Goal: Task Accomplishment & Management: Complete application form

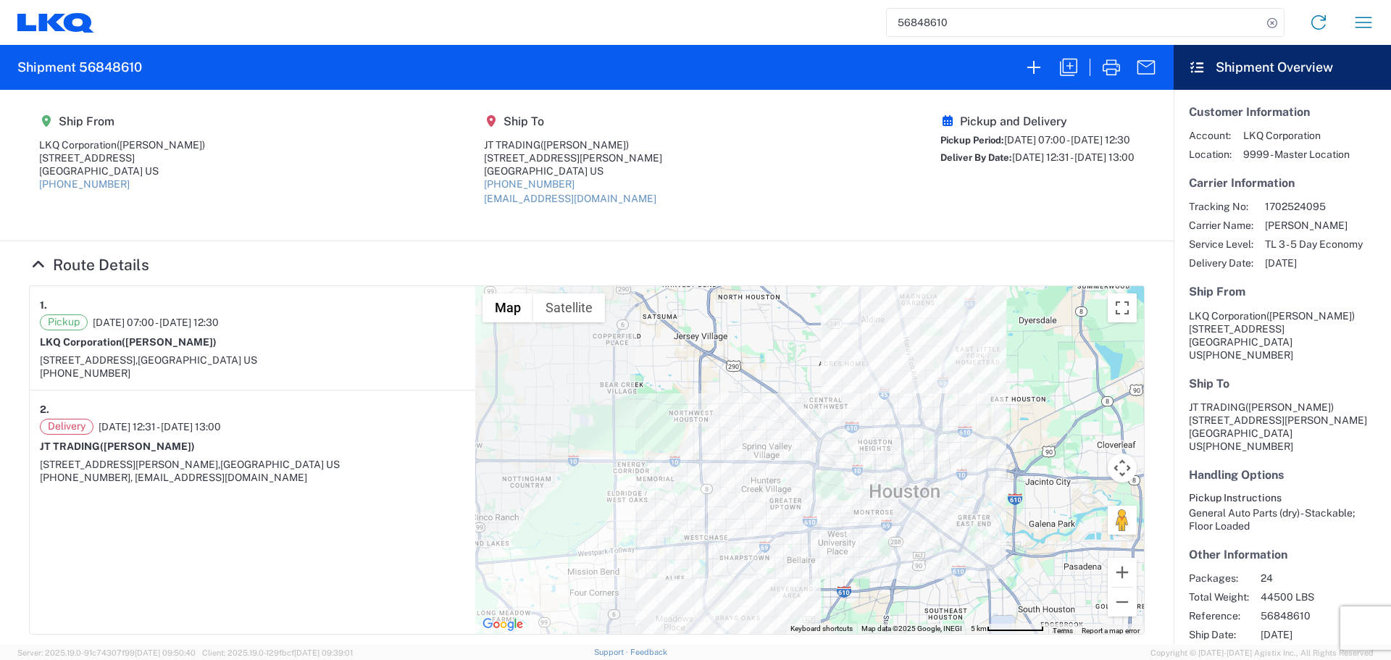
click at [1373, 30] on icon "button" at bounding box center [1363, 22] width 23 height 23
click at [1303, 99] on link "Shipment request" at bounding box center [1310, 99] width 136 height 29
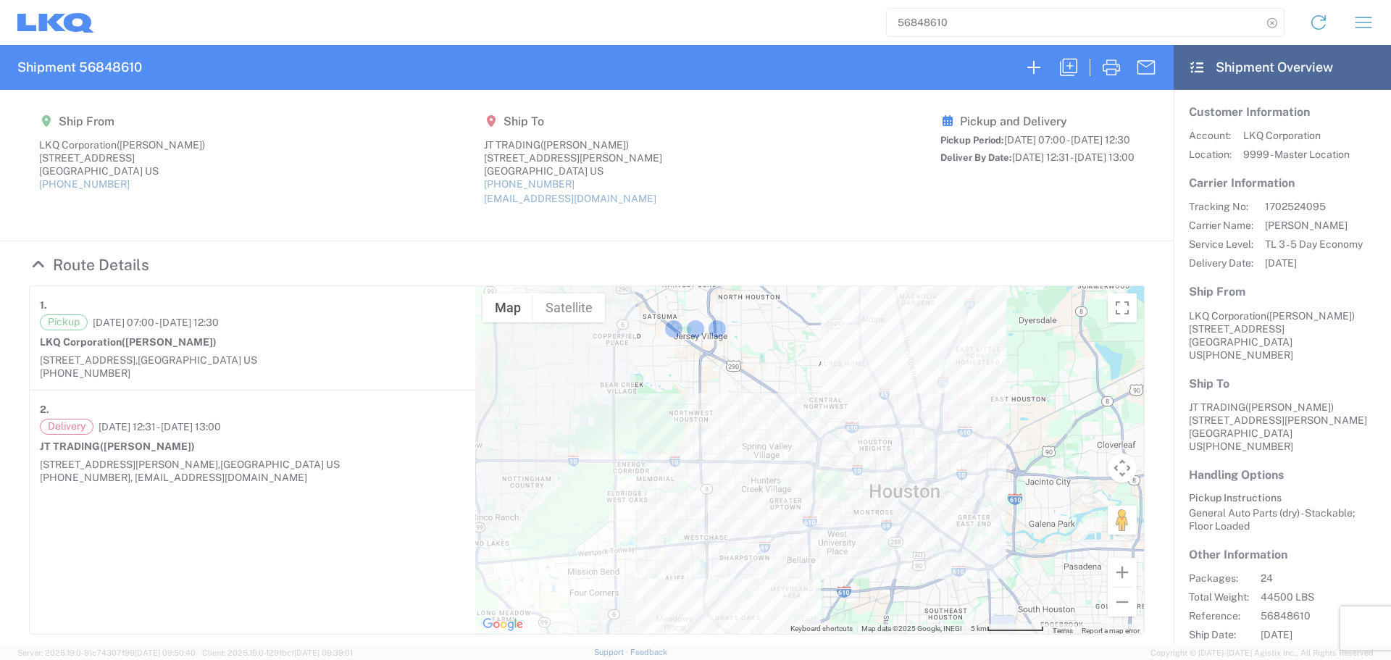
select select "FULL"
select select "US"
select select "LBS"
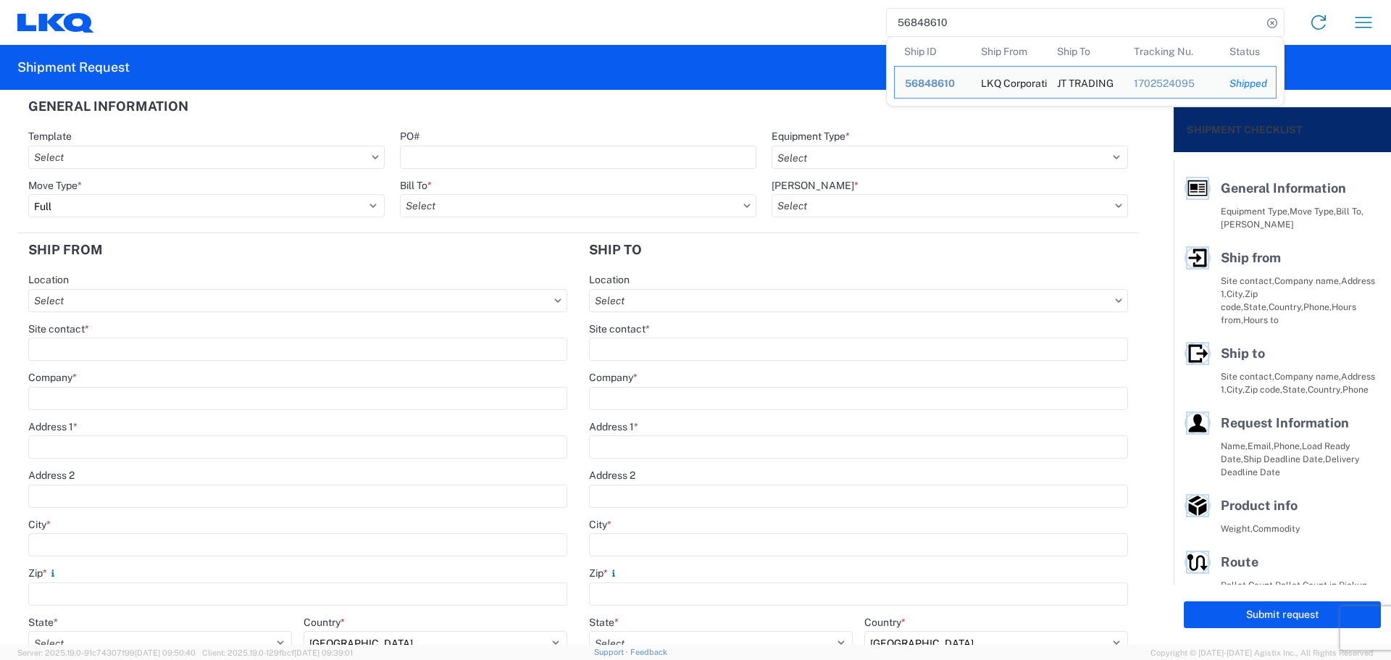
click at [911, 24] on input "56848610" at bounding box center [1074, 23] width 375 height 28
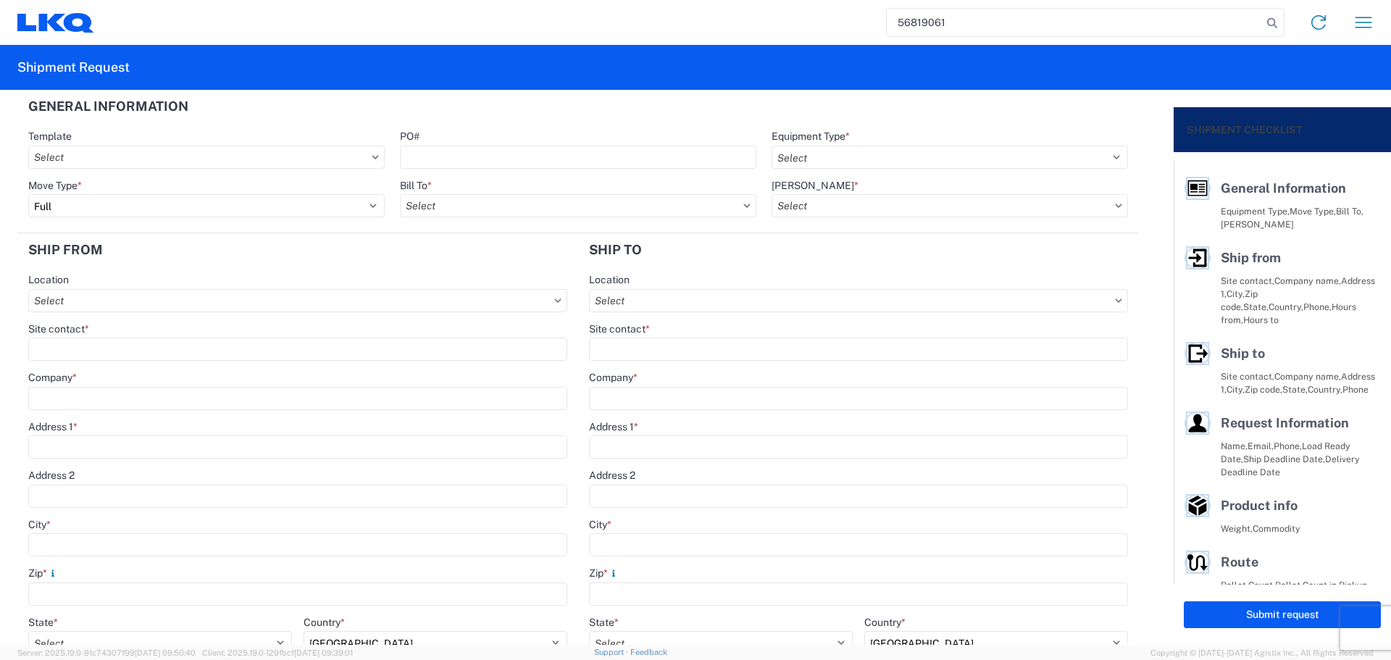
type input "56819061"
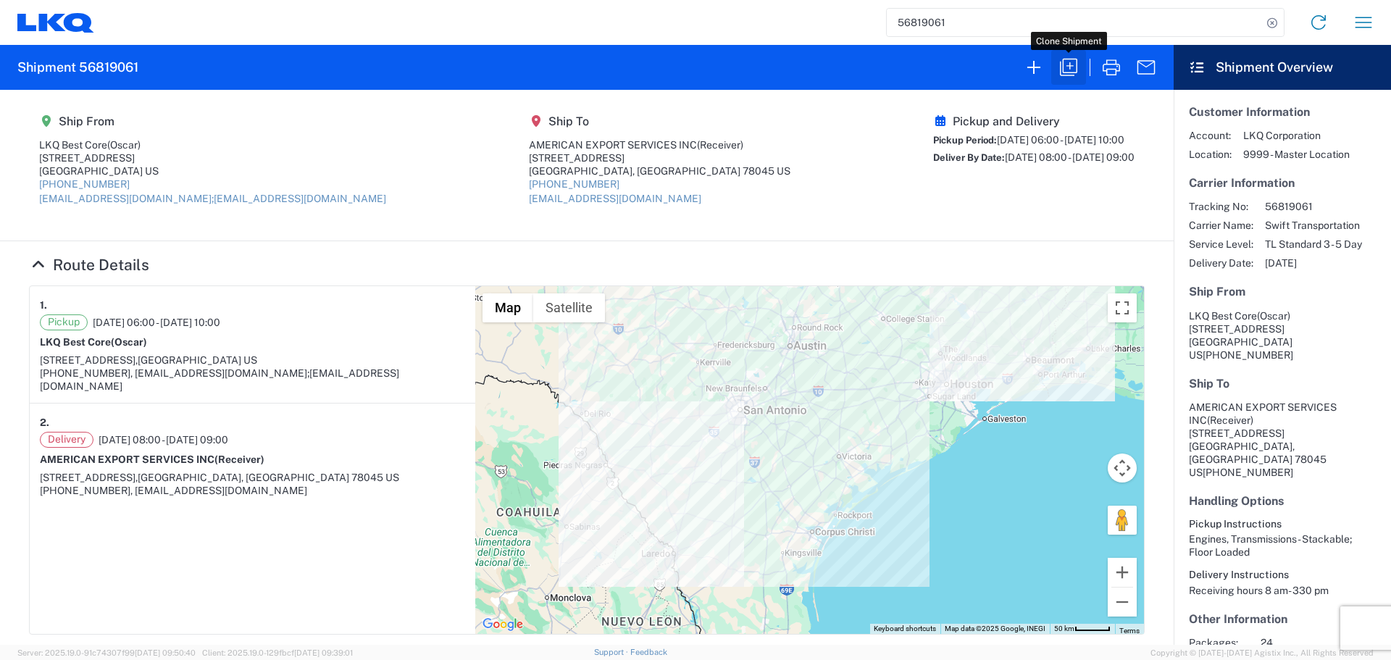
click at [1074, 79] on button "button" at bounding box center [1068, 67] width 35 height 35
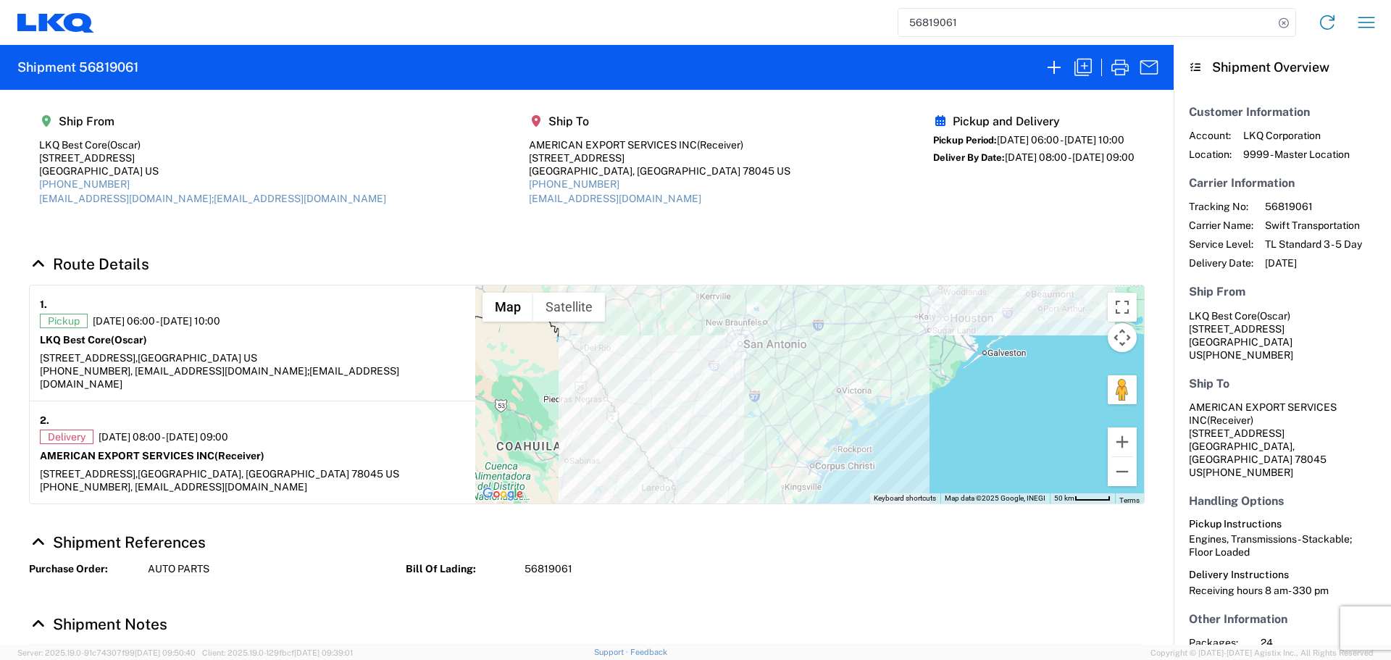
select select "FULL"
select select "US"
select select "LBS"
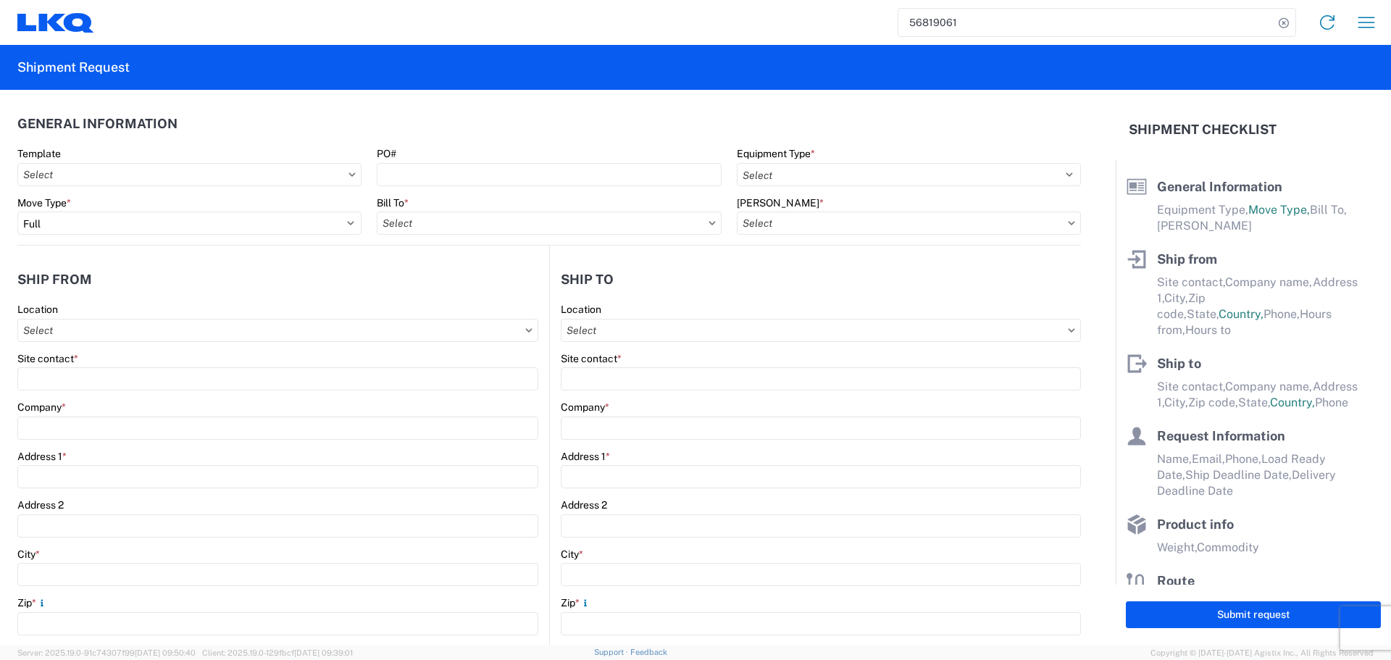
select select "STDV"
type input "Oscar"
type input "LKQ Best Core"
type input "[STREET_ADDRESS]"
type input "[GEOGRAPHIC_DATA]"
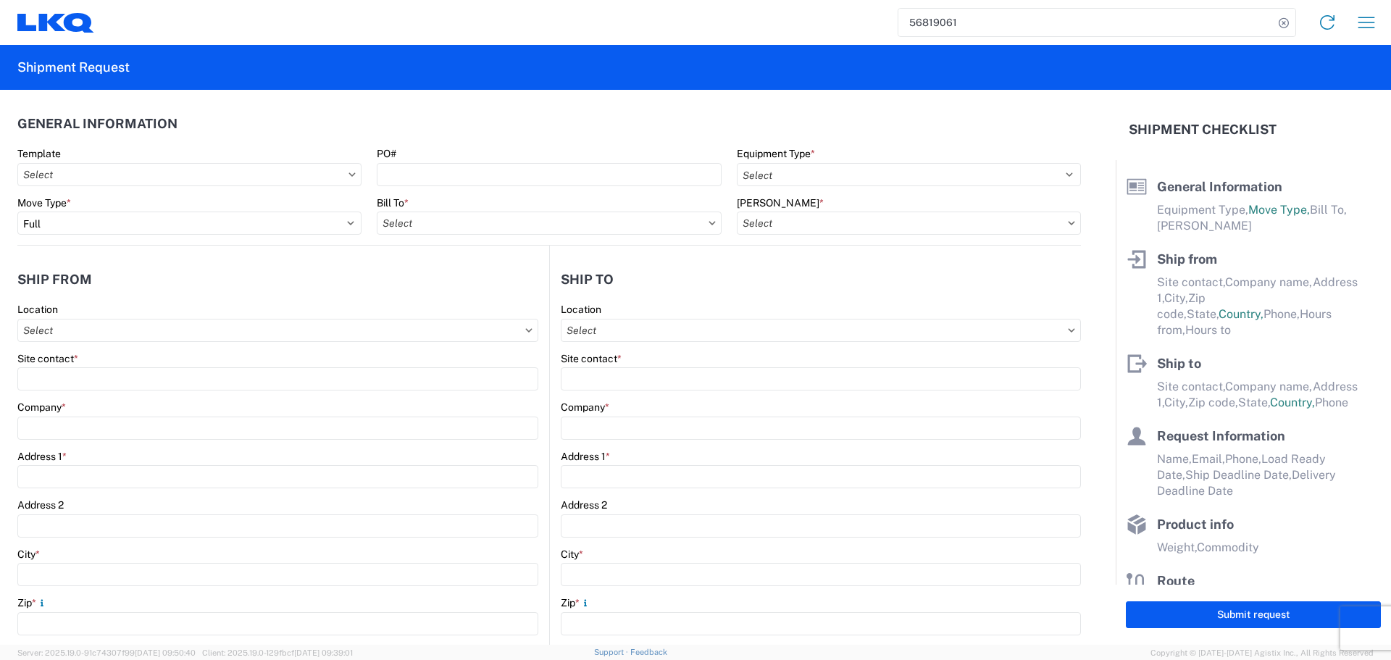
type input "77038"
type input "[EMAIL_ADDRESS][DOMAIN_NAME];[EMAIL_ADDRESS][DOMAIN_NAME]"
type input "Receiver"
type input "AMERICAN EXPORT SERVICES INC"
type input "[STREET_ADDRESS]"
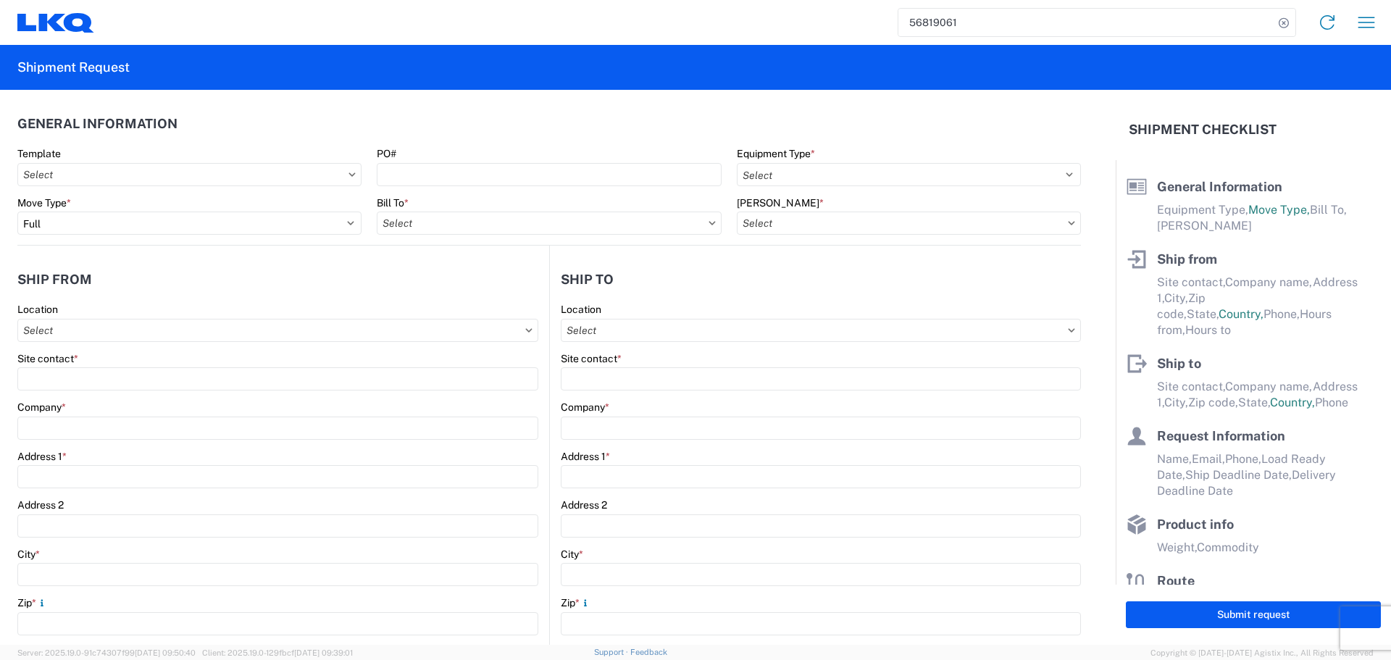
type input "Laredo"
type input "78045"
type input "[EMAIL_ADDRESS][DOMAIN_NAME]"
type input "Oscar"
type input "[EMAIL_ADDRESS][DOMAIN_NAME]"
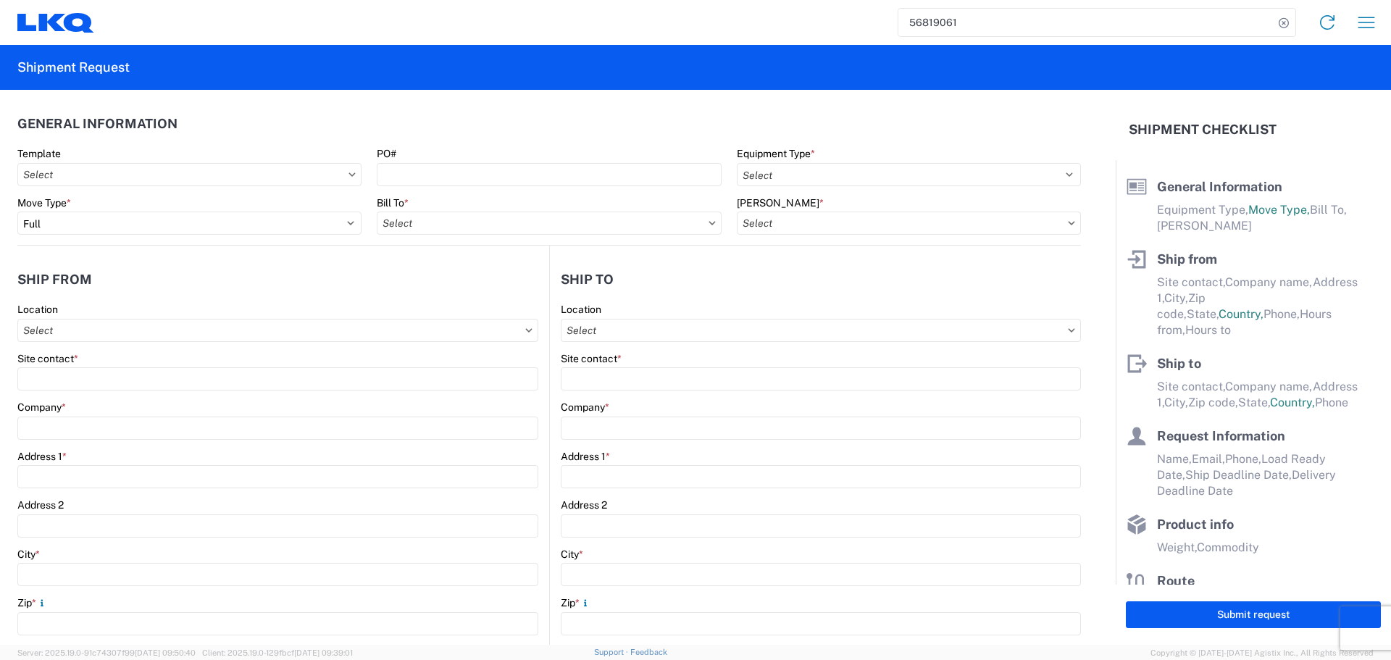
type input "[PHONE_NUMBER]"
type input "[DATE]"
type textarea "Receiving hours 8 am- 330 pm"
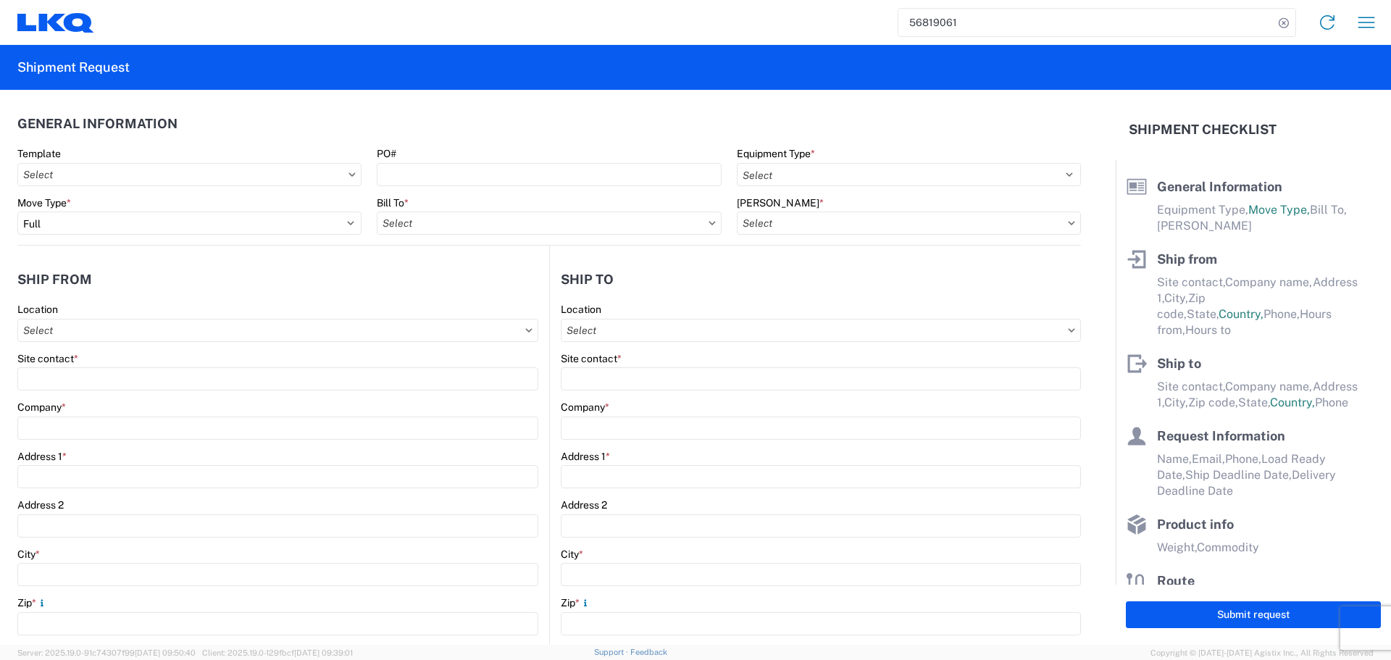
type input "42500"
type input "Engines, Transmissions"
type input "24"
type input "0"
type input "480"
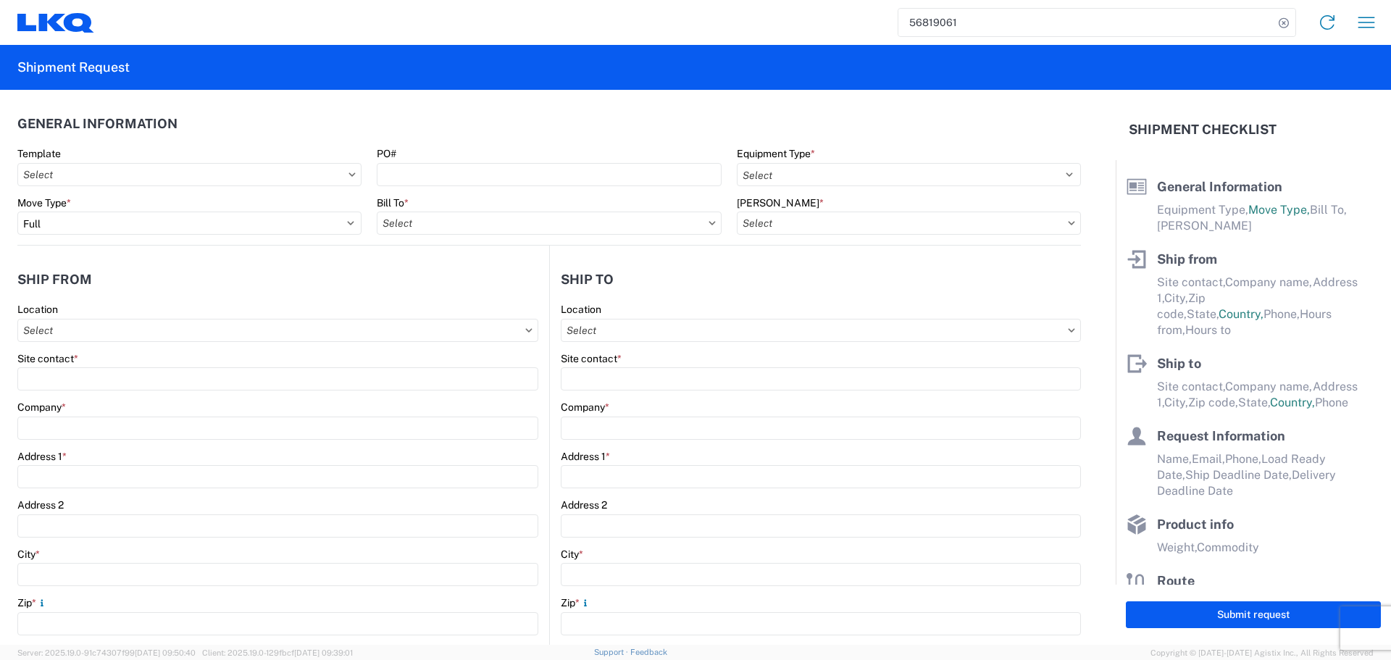
type input "480"
type input "432"
select select "IN"
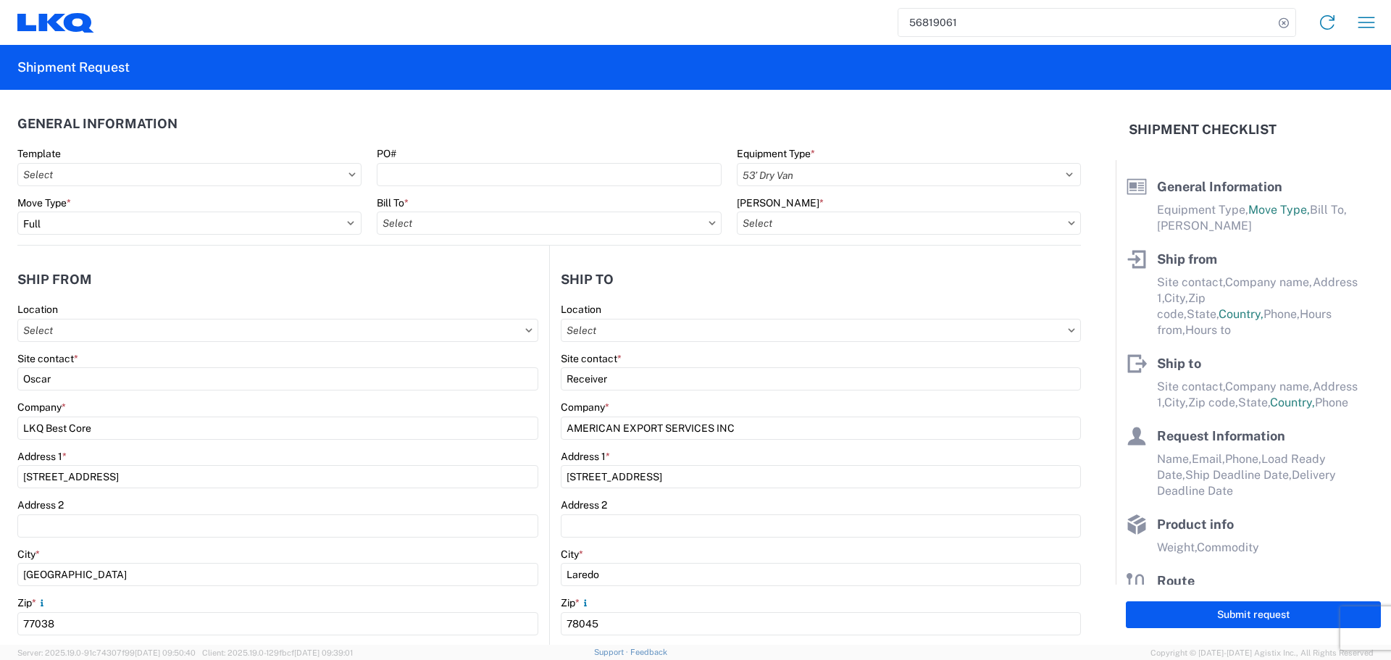
select select "US"
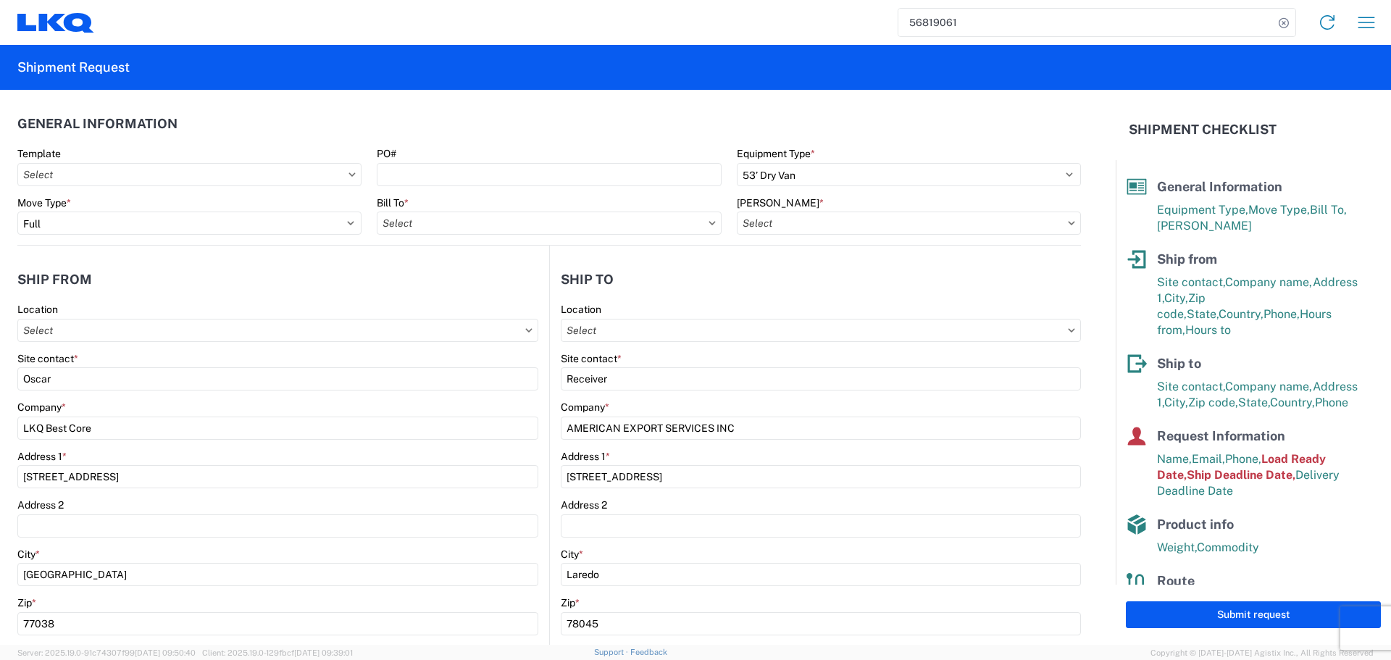
type input "1760 - LKQ Best Core"
type input "1760-6300-66000-0000 - 1760 Freight Out"
type input "1760 - LKQ Best Core"
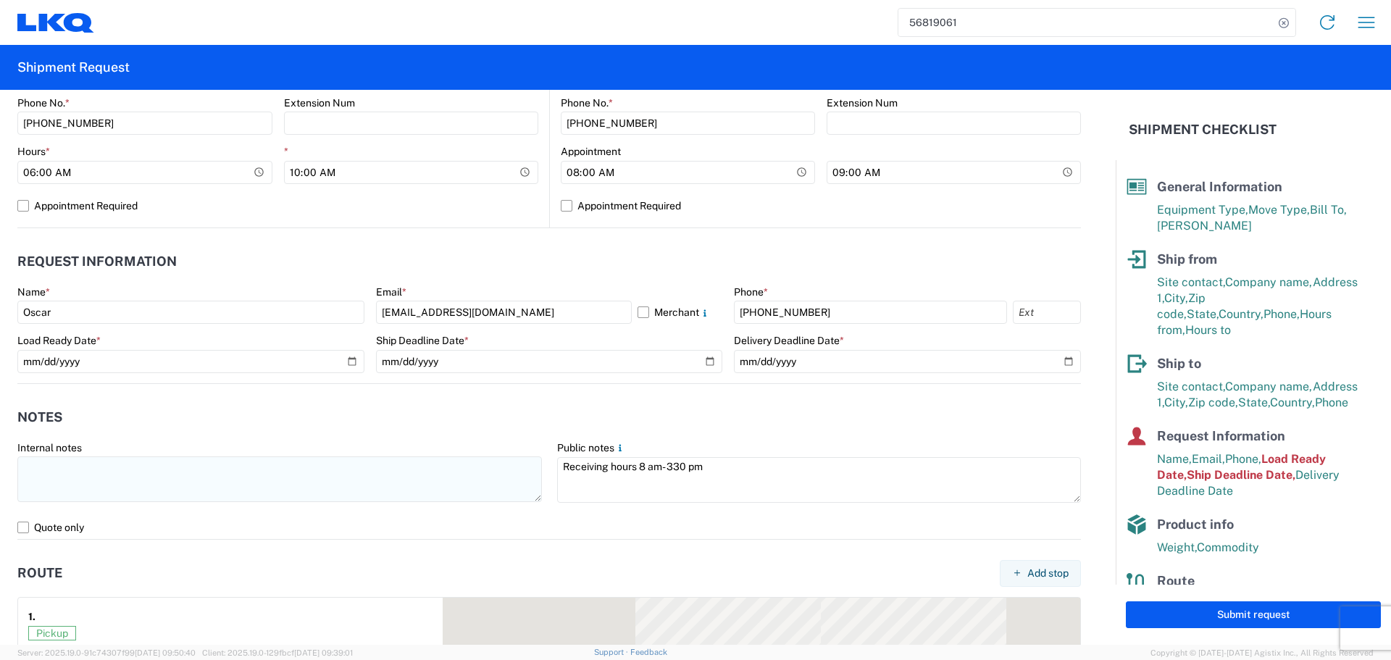
scroll to position [652, 0]
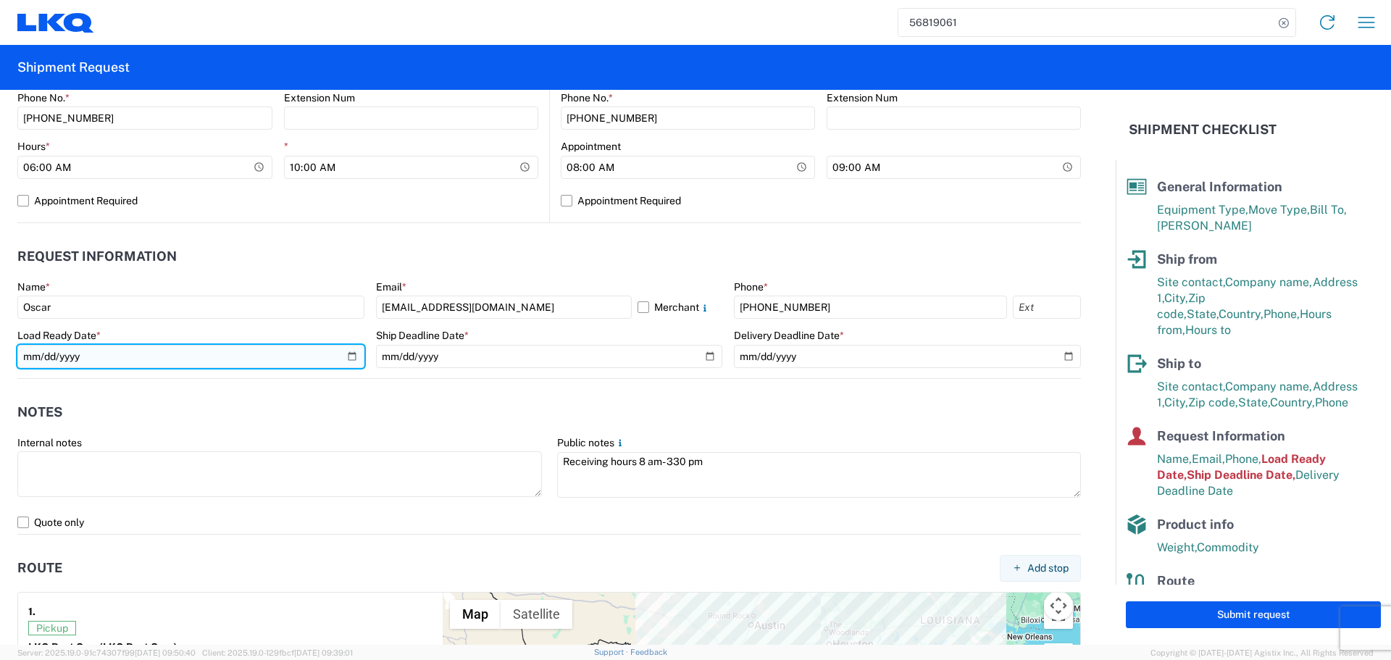
click at [351, 359] on input "[DATE]" at bounding box center [190, 356] width 347 height 23
click at [337, 361] on input "[DATE]" at bounding box center [190, 356] width 347 height 23
click at [359, 361] on input "[DATE]" at bounding box center [190, 356] width 347 height 23
click at [354, 362] on input "[DATE]" at bounding box center [190, 356] width 347 height 23
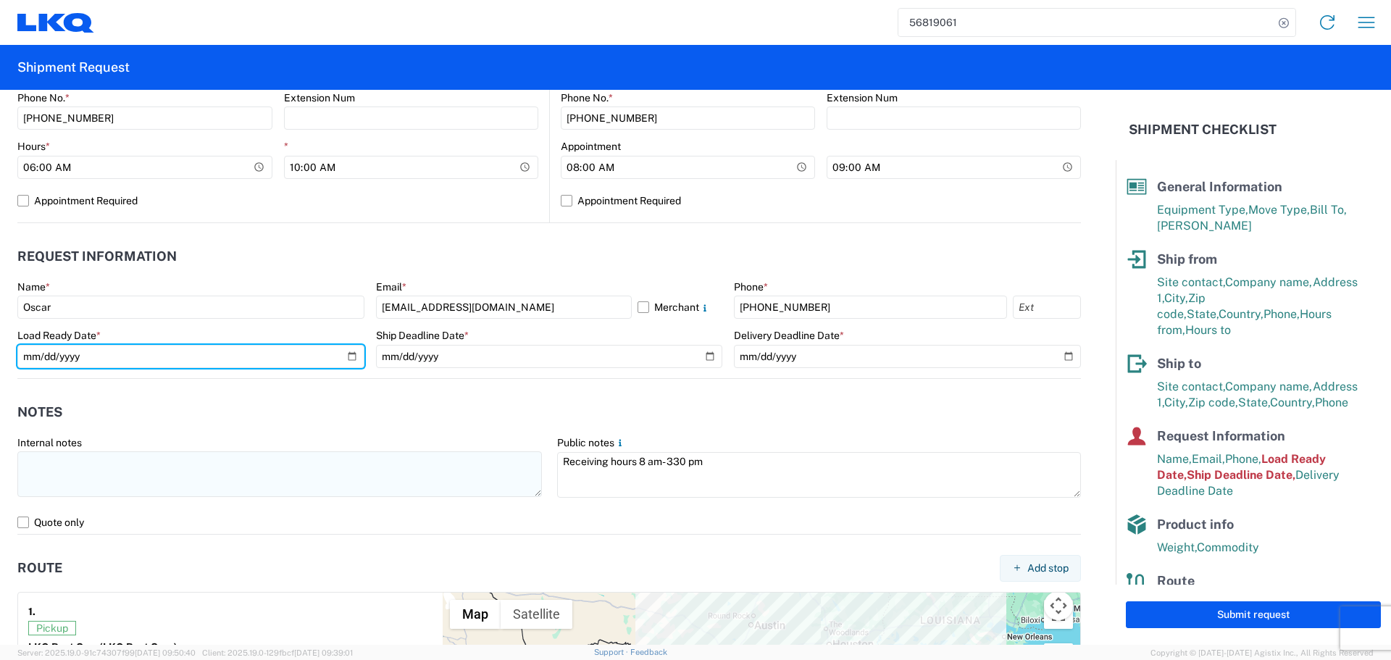
type input "[DATE]"
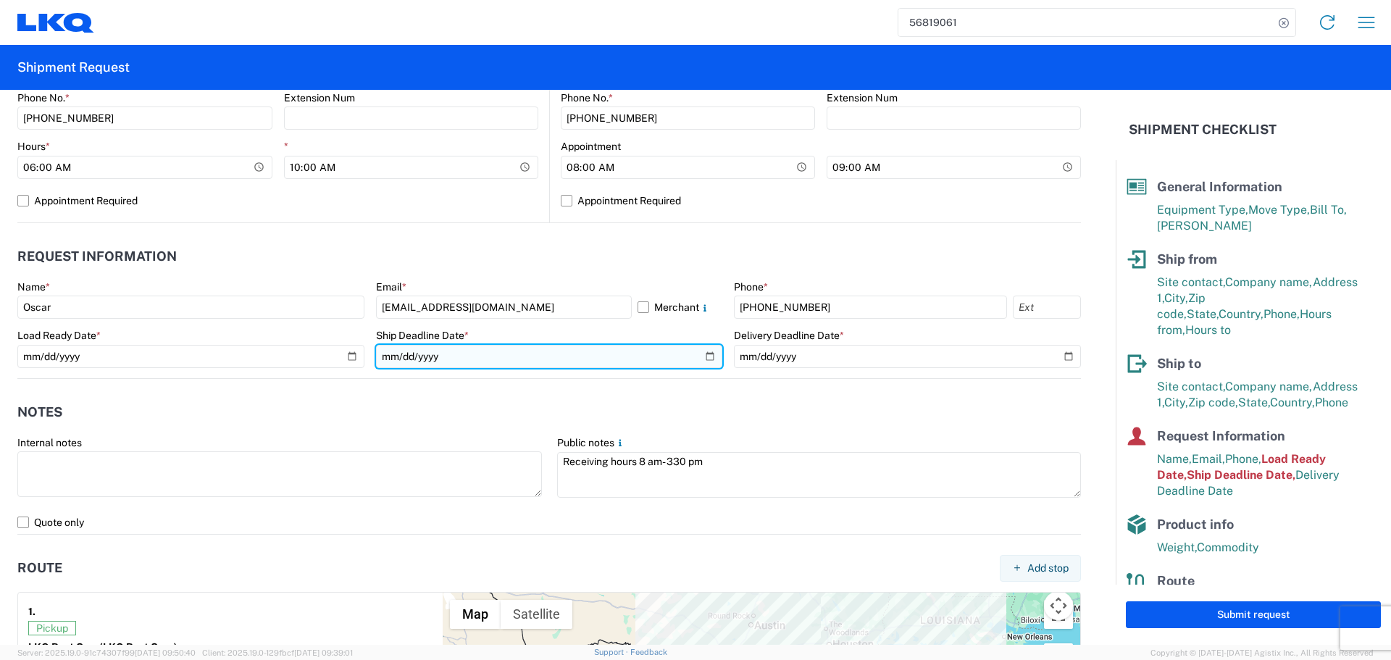
click at [699, 358] on input "[DATE]" at bounding box center [549, 356] width 347 height 23
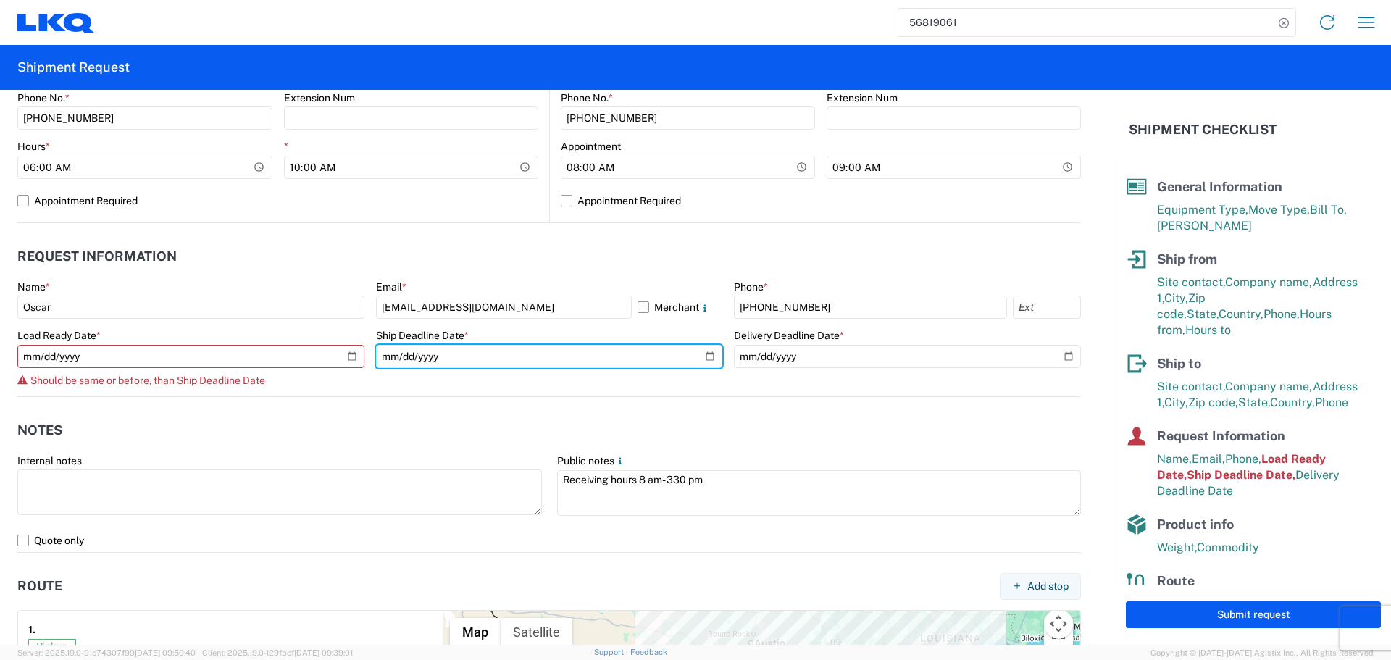
type input "[DATE]"
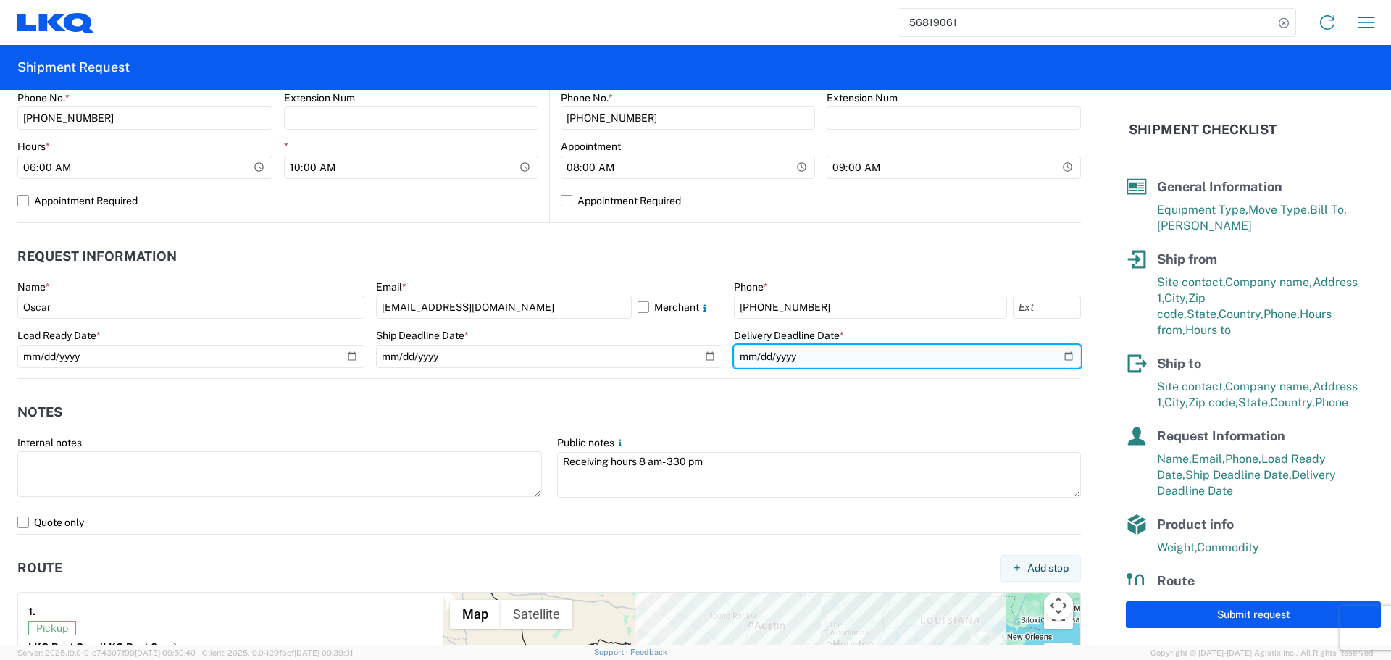
click at [1058, 356] on input "[DATE]" at bounding box center [907, 356] width 347 height 23
type input "[DATE]"
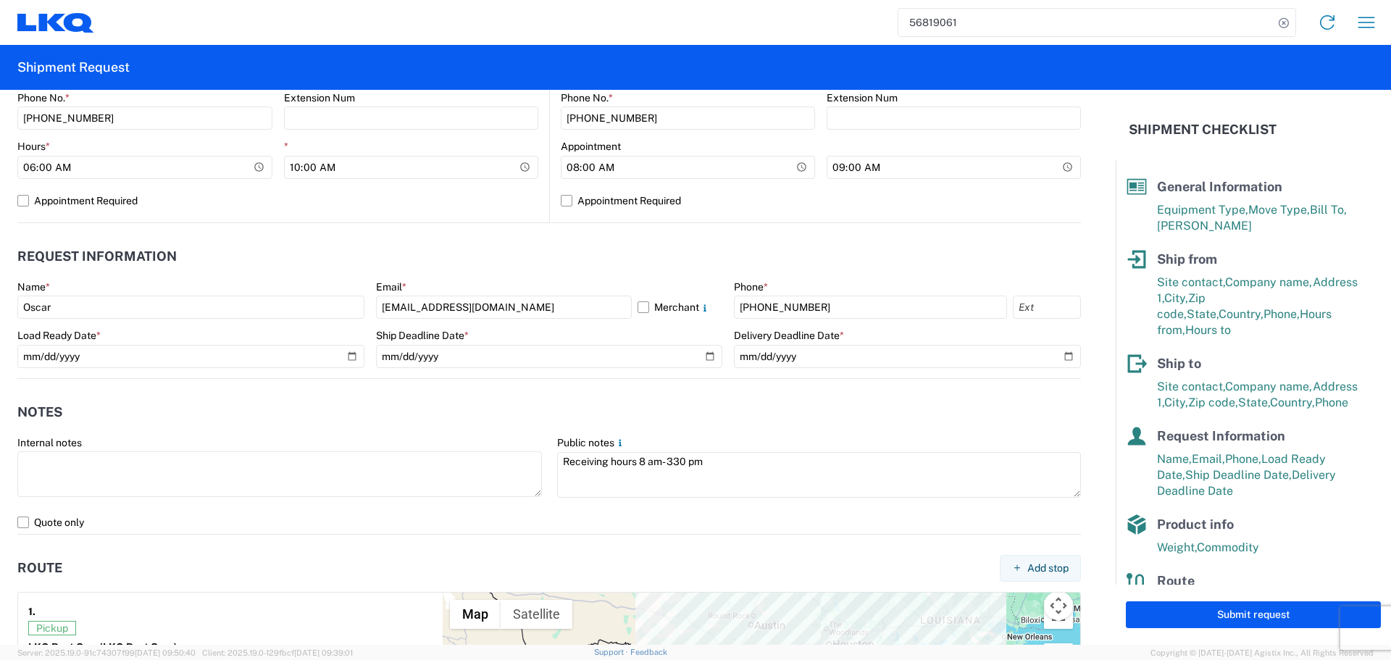
click at [469, 424] on header "Notes" at bounding box center [549, 412] width 1064 height 33
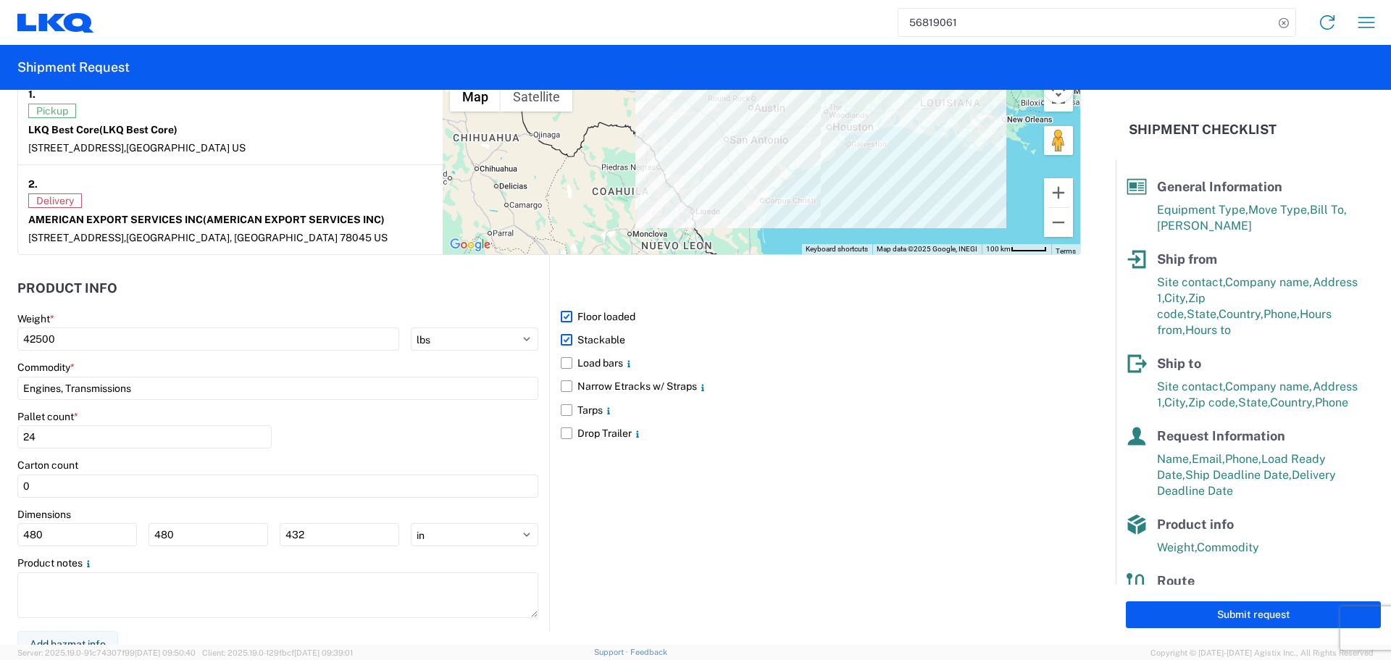
scroll to position [1182, 0]
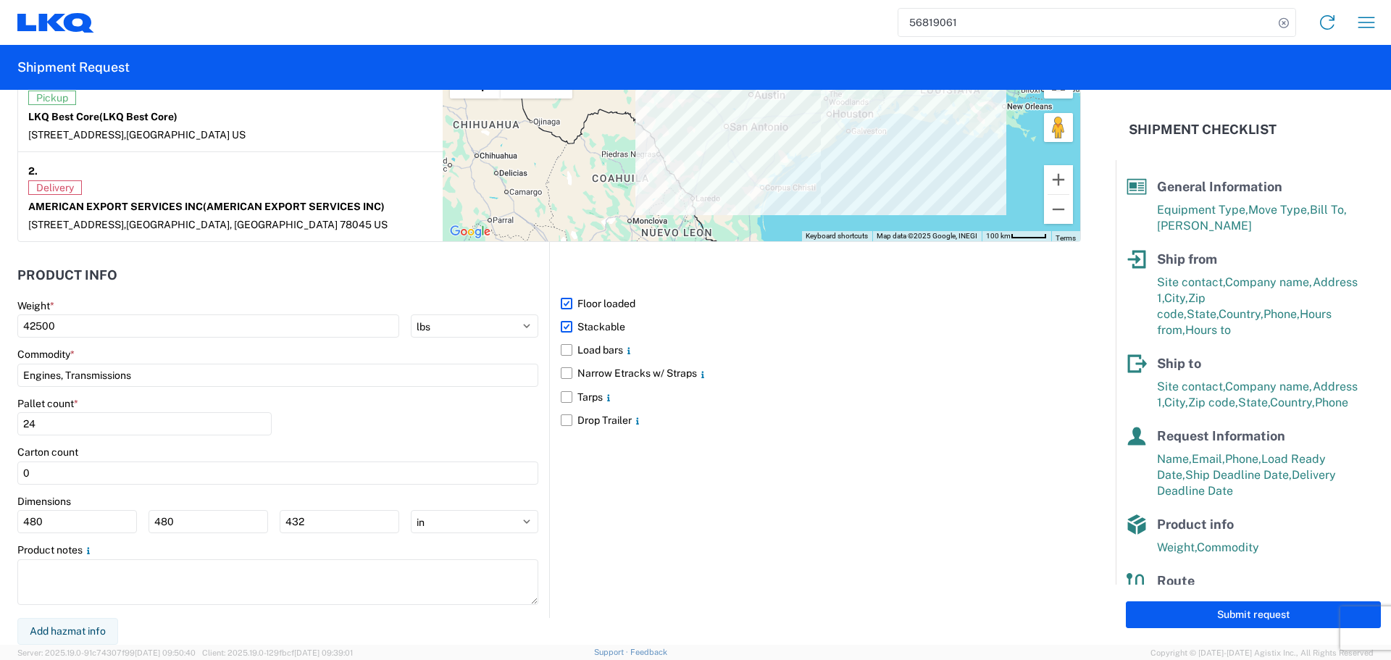
click at [141, 516] on div "480 480 432" at bounding box center [208, 521] width 382 height 23
click at [96, 522] on input "480" at bounding box center [77, 521] width 120 height 23
type input "4"
type input "40"
click at [199, 525] on input "480" at bounding box center [209, 521] width 120 height 23
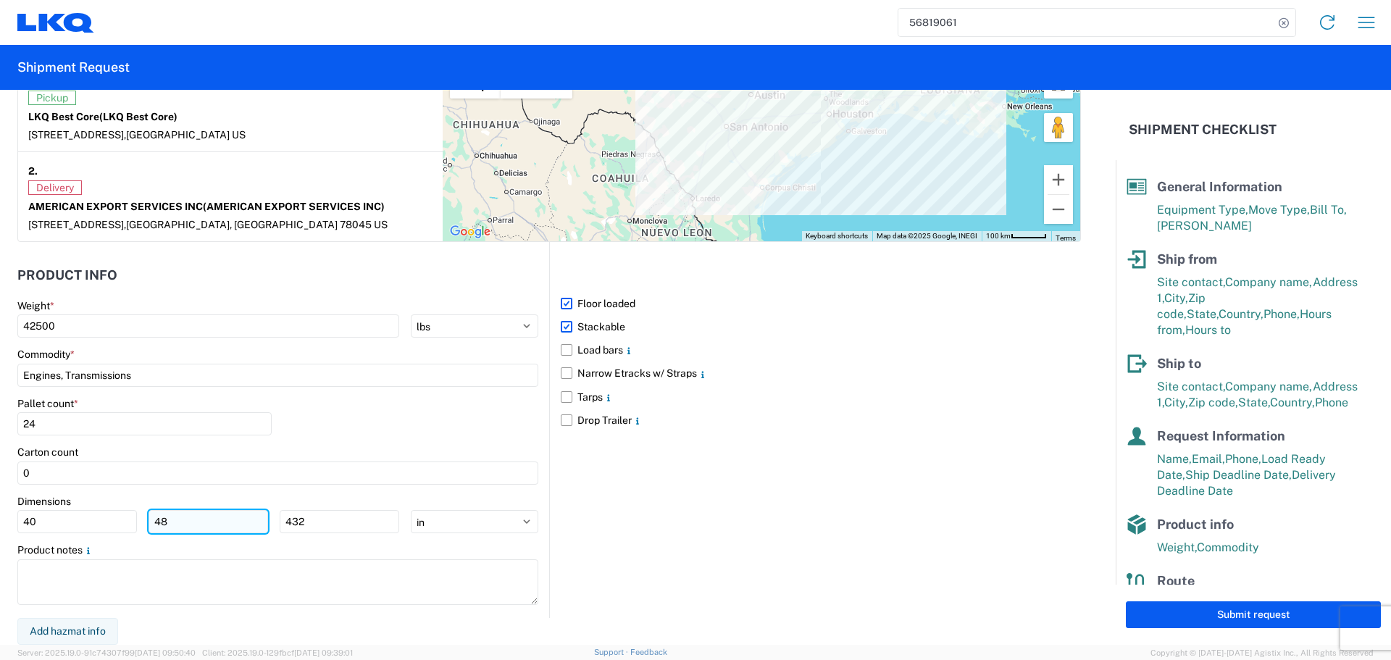
type input "4"
type input "40"
click at [310, 525] on input "432" at bounding box center [340, 521] width 120 height 23
type input "4"
type input "36"
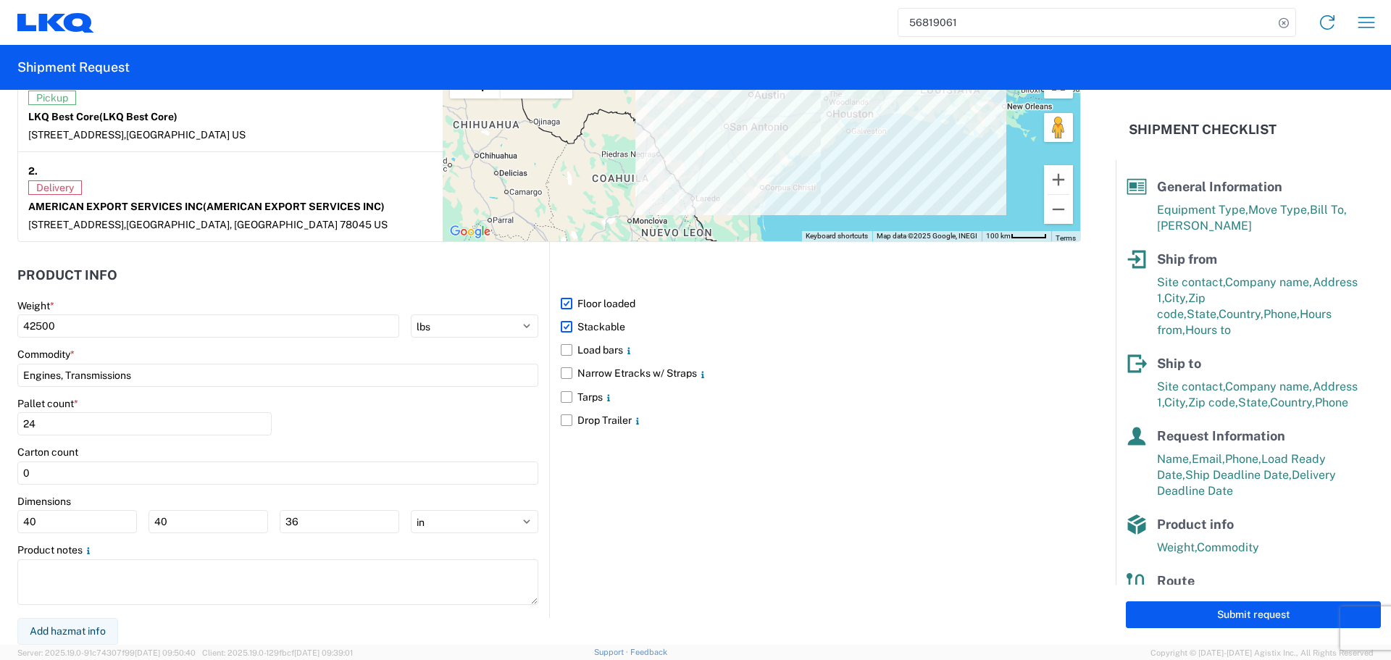
click at [478, 422] on div "Pallet count * 24" at bounding box center [277, 421] width 521 height 49
drag, startPoint x: 422, startPoint y: 425, endPoint x: 436, endPoint y: 425, distance: 13.8
click at [425, 426] on div "Pallet count * 24" at bounding box center [277, 421] width 521 height 49
click at [434, 425] on div "Pallet count * 24" at bounding box center [277, 421] width 521 height 49
click at [409, 439] on div "Pallet count * 24" at bounding box center [277, 421] width 521 height 49
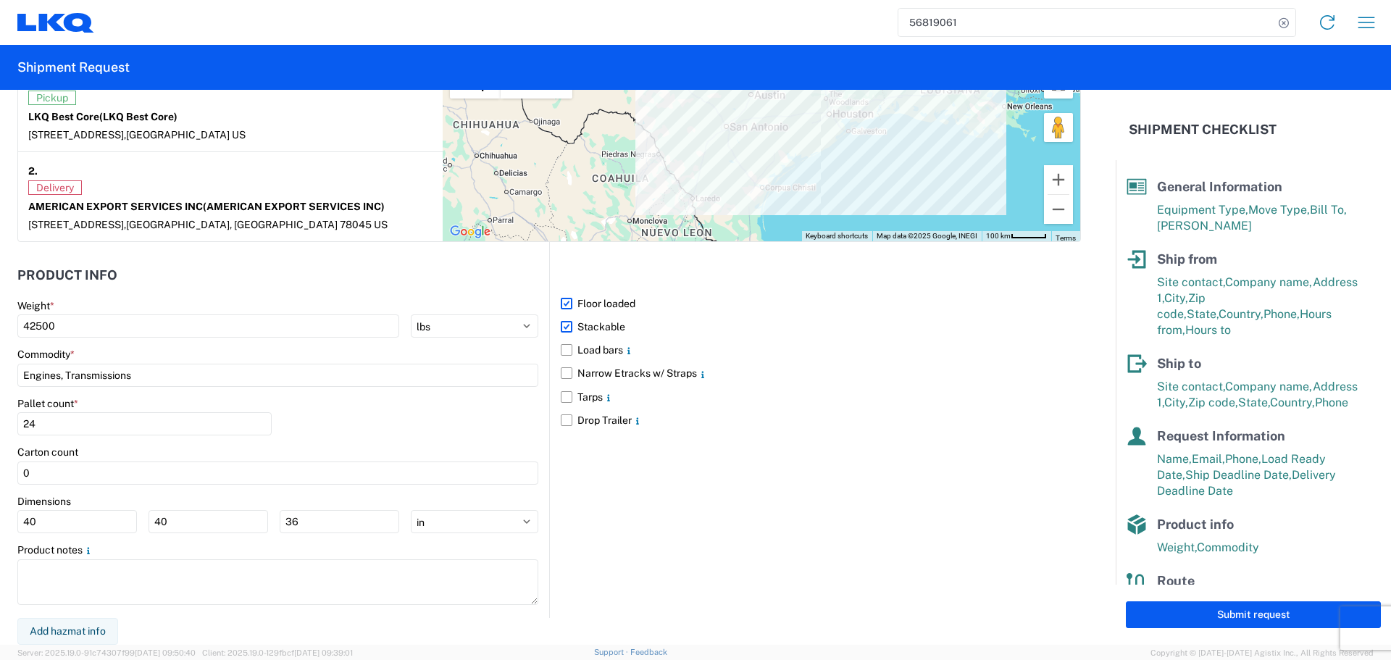
drag, startPoint x: 372, startPoint y: 406, endPoint x: 394, endPoint y: 422, distance: 27.1
click at [372, 407] on div "Pallet count * 24" at bounding box center [277, 421] width 521 height 49
click at [392, 416] on div "Pallet count * 24" at bounding box center [277, 421] width 521 height 49
click at [382, 420] on div "Pallet count * 24" at bounding box center [277, 421] width 521 height 49
click at [323, 425] on div "Pallet count * 24" at bounding box center [277, 421] width 521 height 49
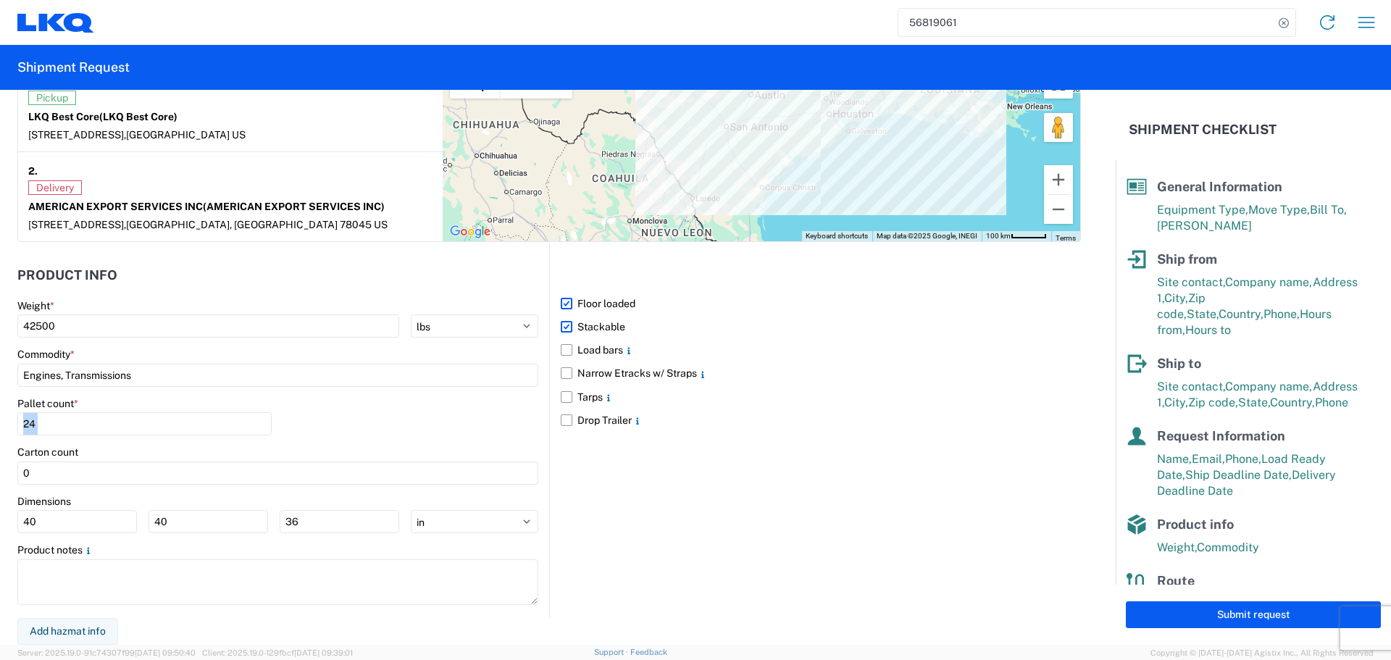
click at [323, 425] on div "Pallet count * 24" at bounding box center [277, 421] width 521 height 49
click at [455, 425] on div "Pallet count * 24" at bounding box center [277, 421] width 521 height 49
click at [420, 425] on div "Pallet count * 24" at bounding box center [277, 421] width 521 height 49
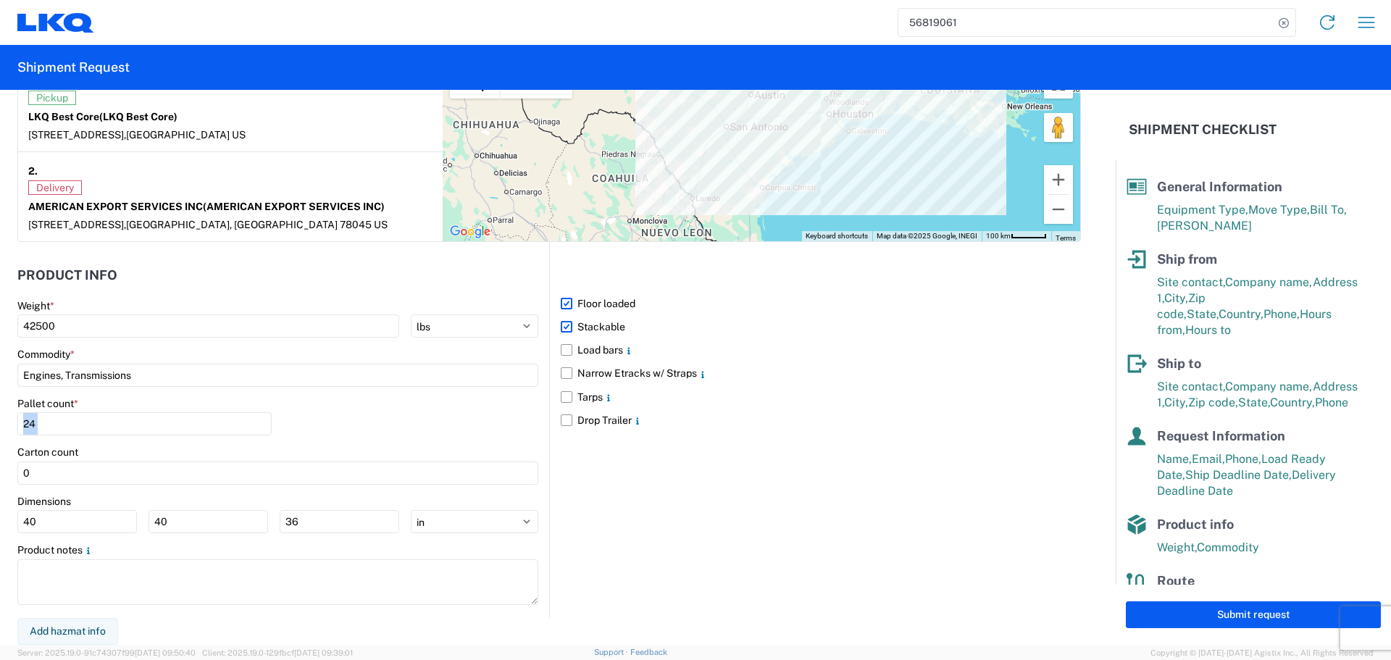
click at [420, 425] on div "Pallet count * 24" at bounding box center [277, 421] width 521 height 49
click at [306, 382] on input "Engines, Transmissions" at bounding box center [277, 375] width 521 height 23
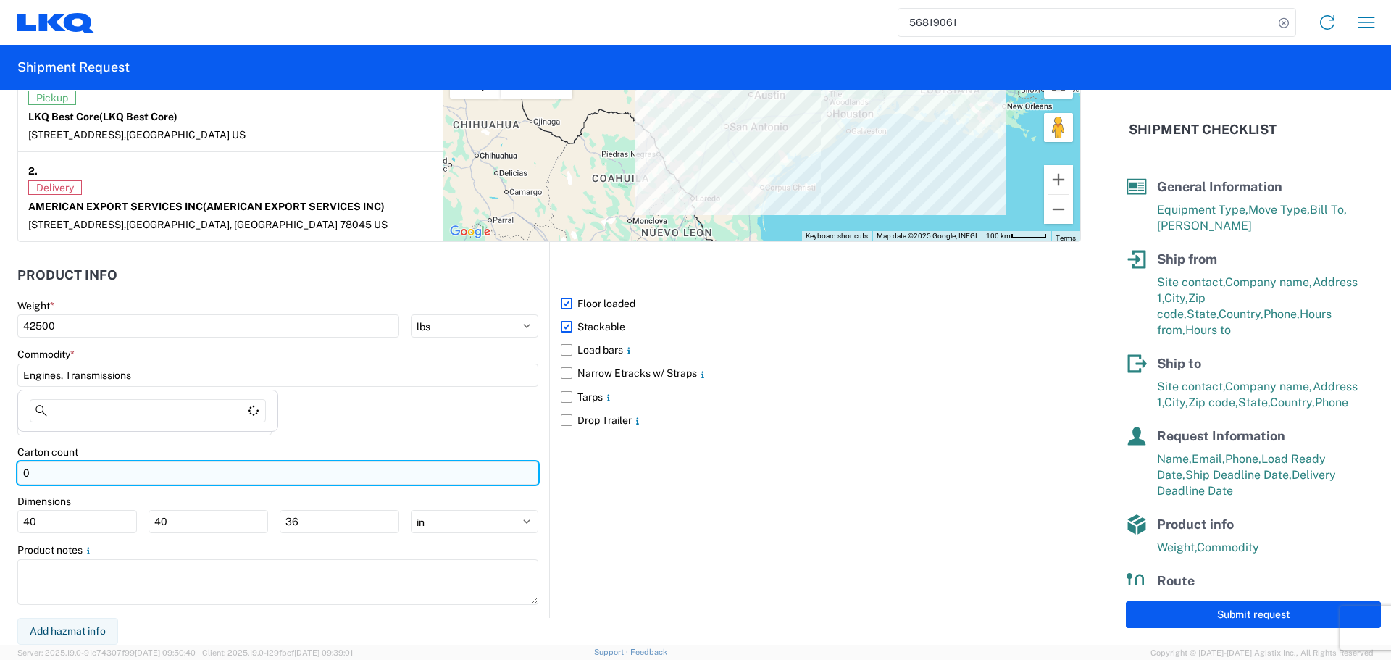
click at [174, 477] on input "0" at bounding box center [277, 473] width 521 height 23
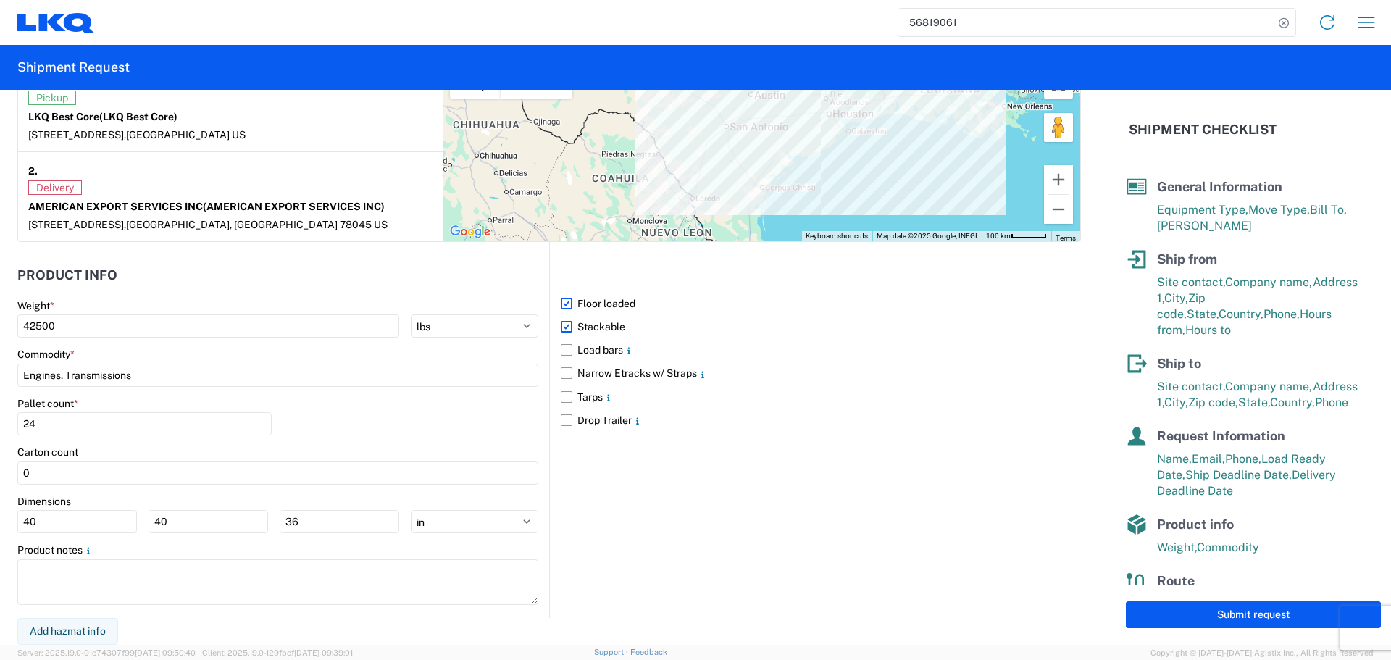
click at [451, 394] on main "Weight * 42500 kgs lbs Commodity * Engines, Transmissions Pallet count * 24 Car…" at bounding box center [283, 458] width 532 height 319
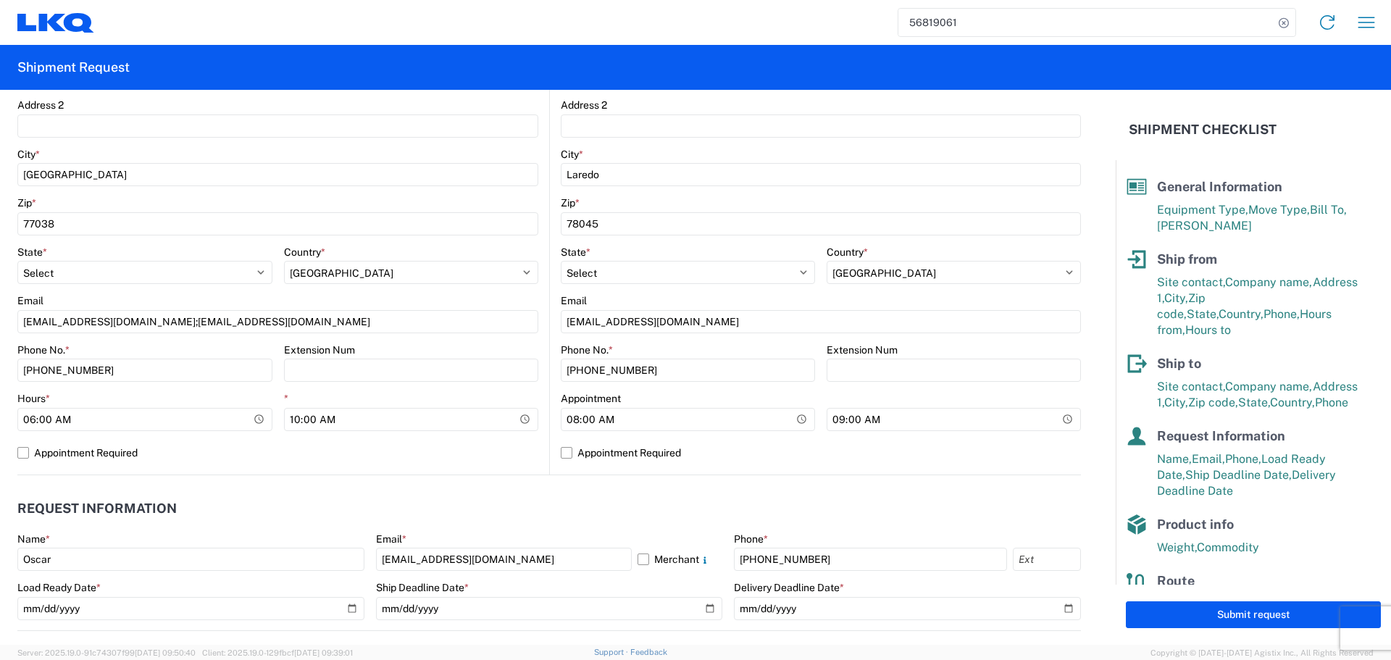
scroll to position [385, 0]
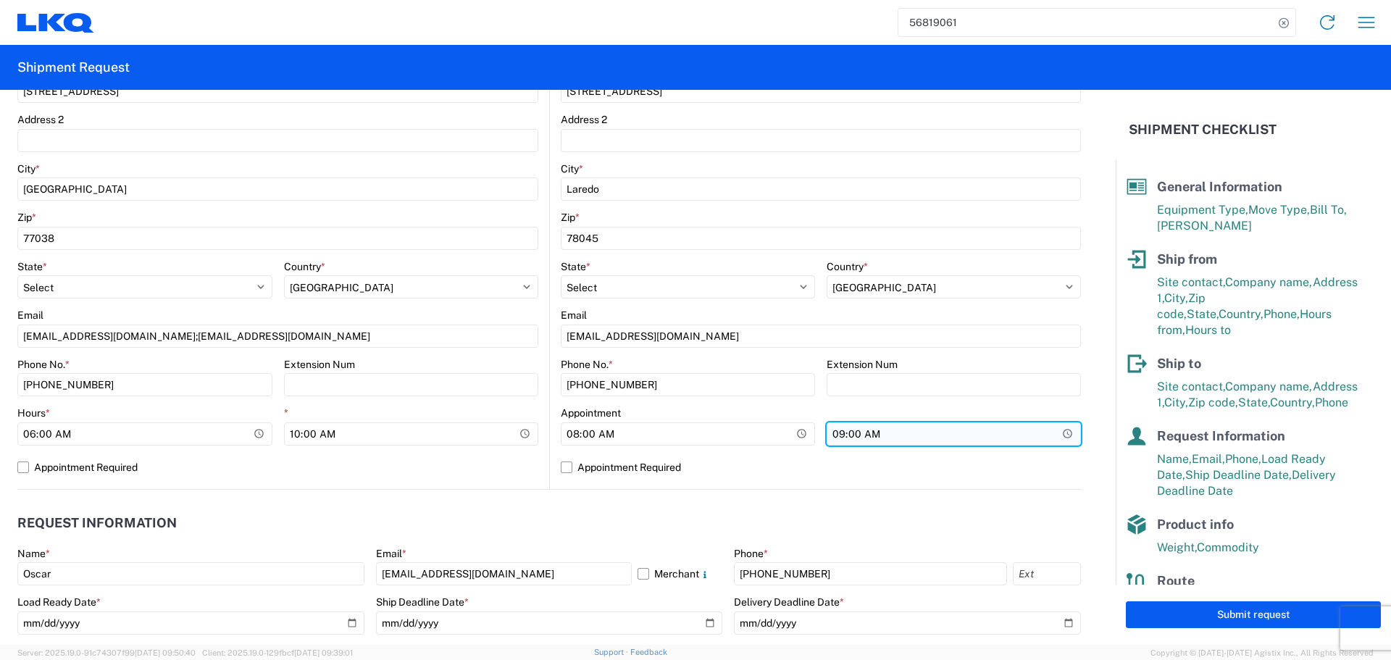
click at [1059, 433] on input "09:00:00" at bounding box center [954, 433] width 254 height 23
type input "13:00"
click at [761, 480] on div "Location Site contact * Receiver Company * AMERICAN EXPORT SERVICES INC Address…" at bounding box center [821, 203] width 520 height 572
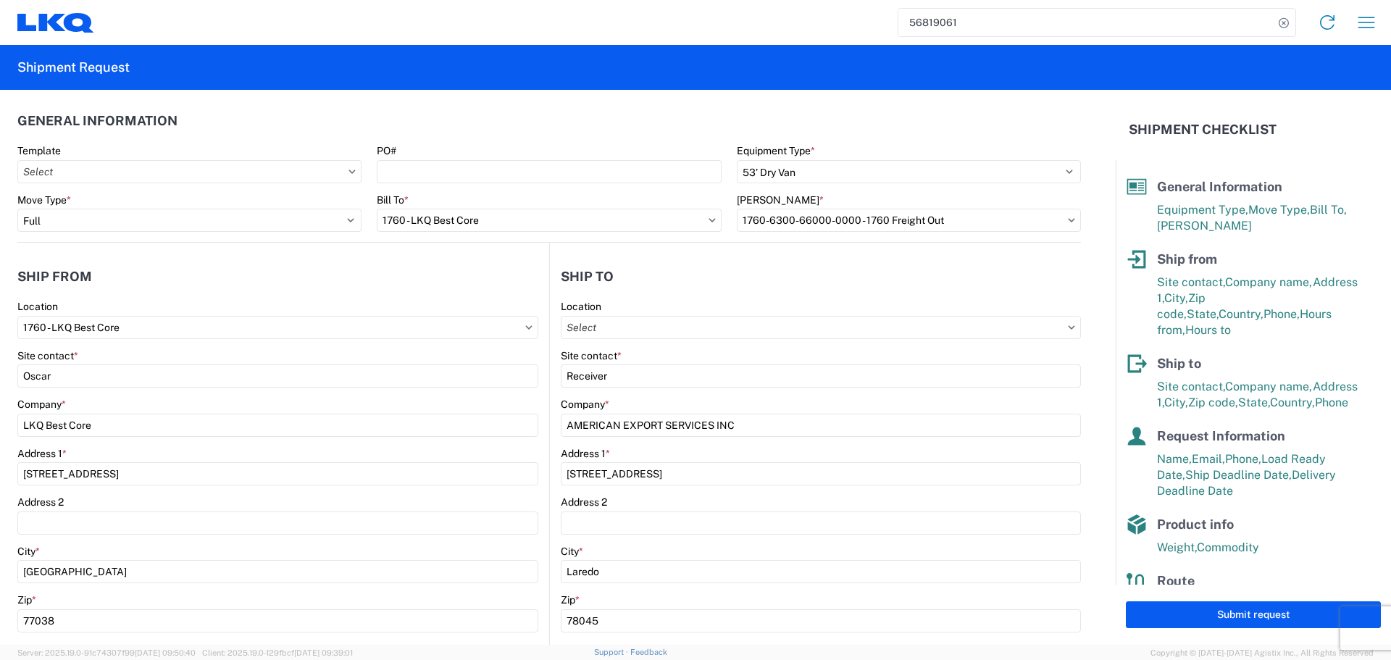
scroll to position [0, 0]
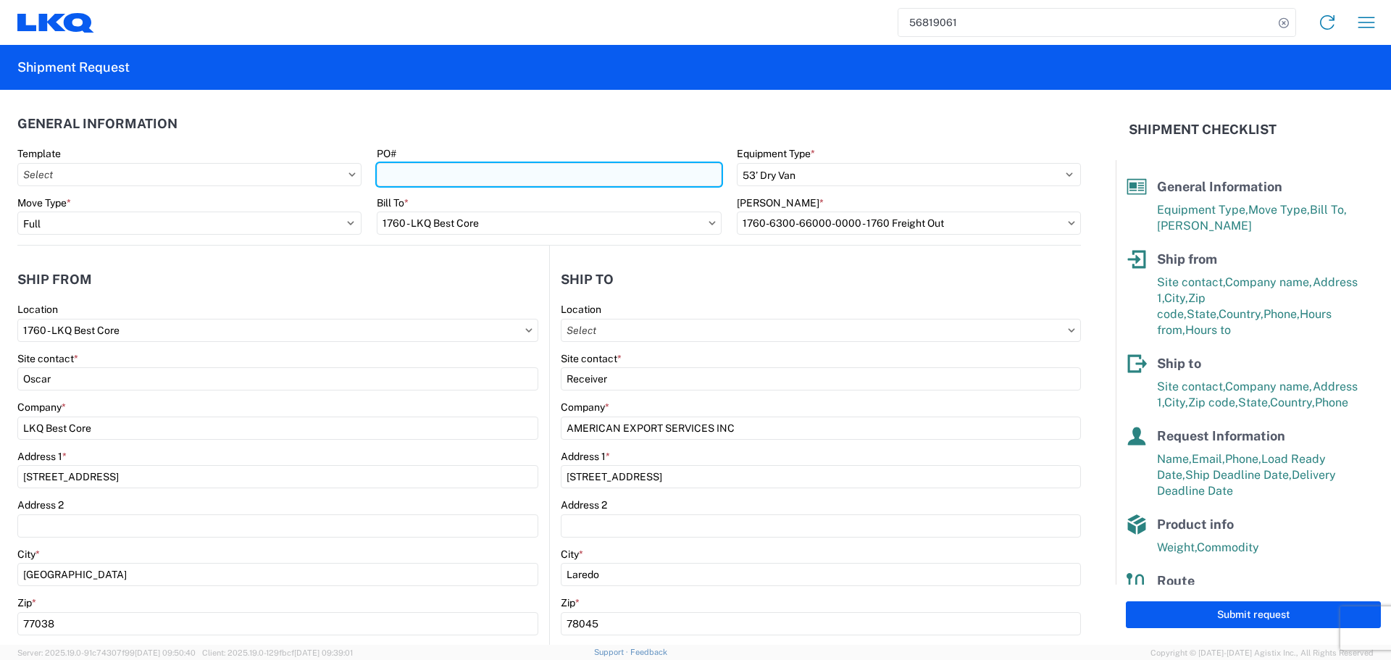
click at [464, 179] on input "PO#" at bounding box center [549, 174] width 344 height 23
type input "AUTO PARTS"
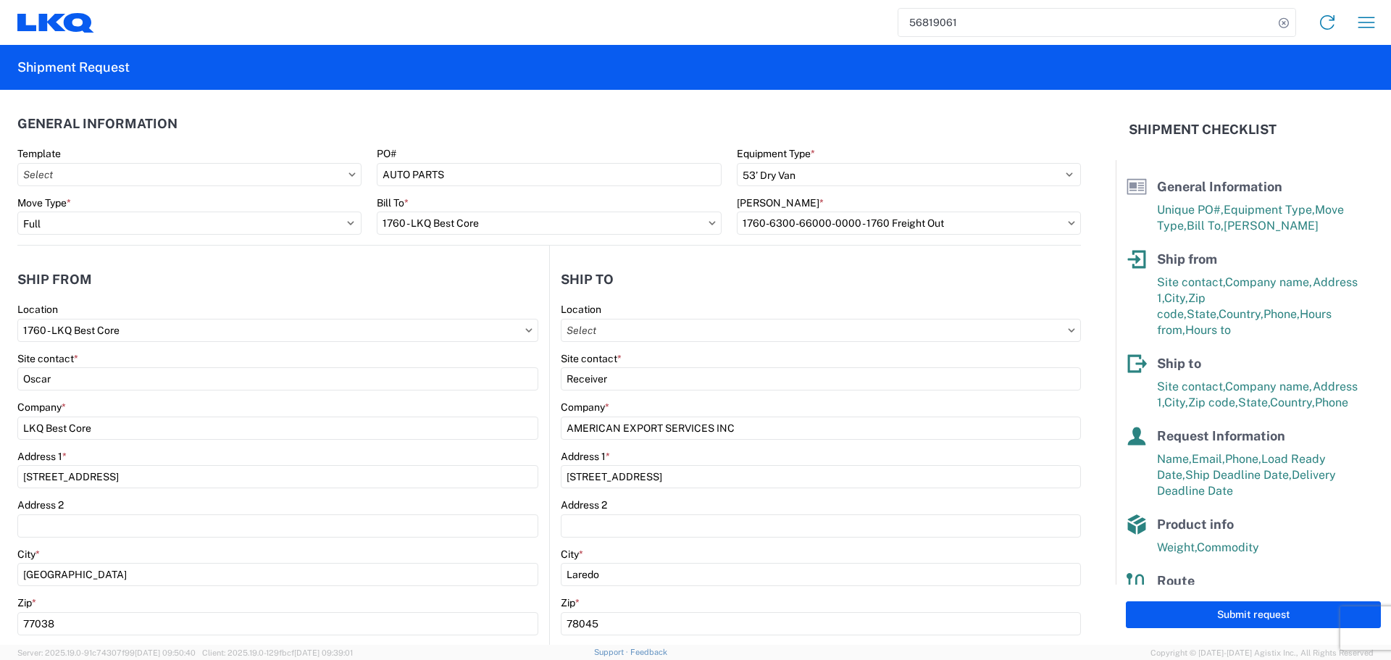
click at [491, 132] on header "General Information" at bounding box center [549, 123] width 1064 height 33
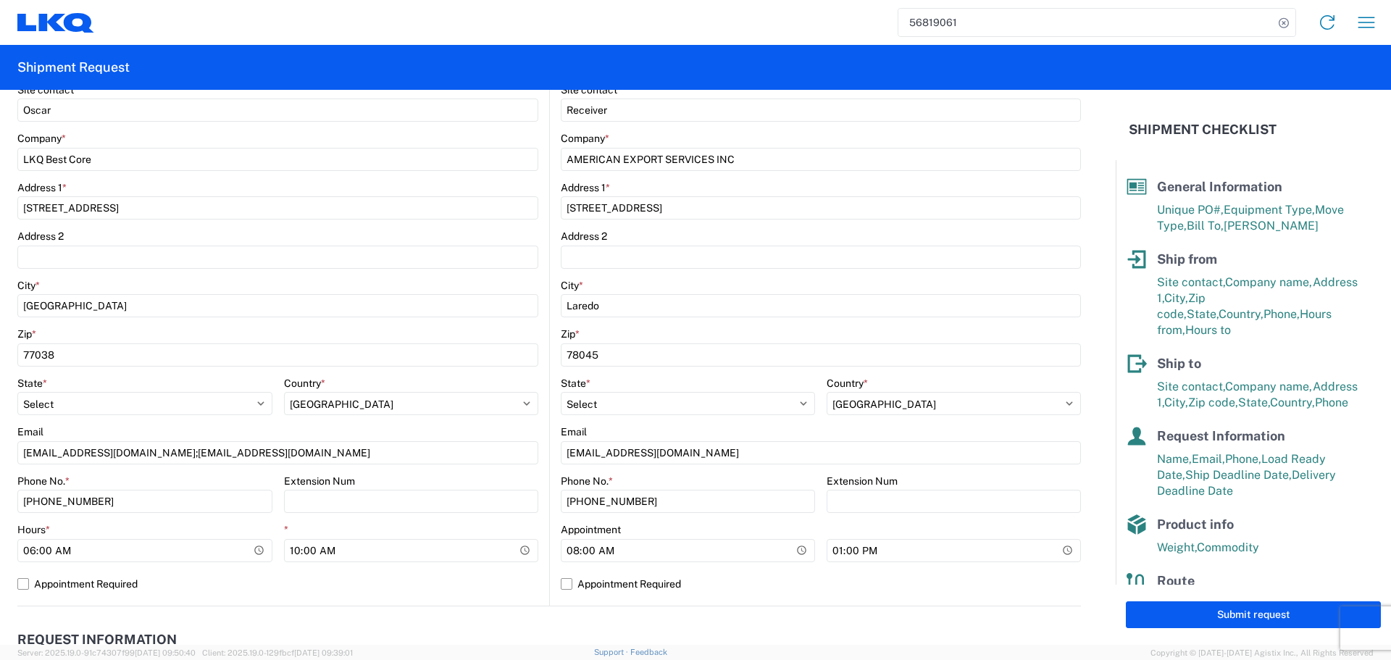
scroll to position [580, 0]
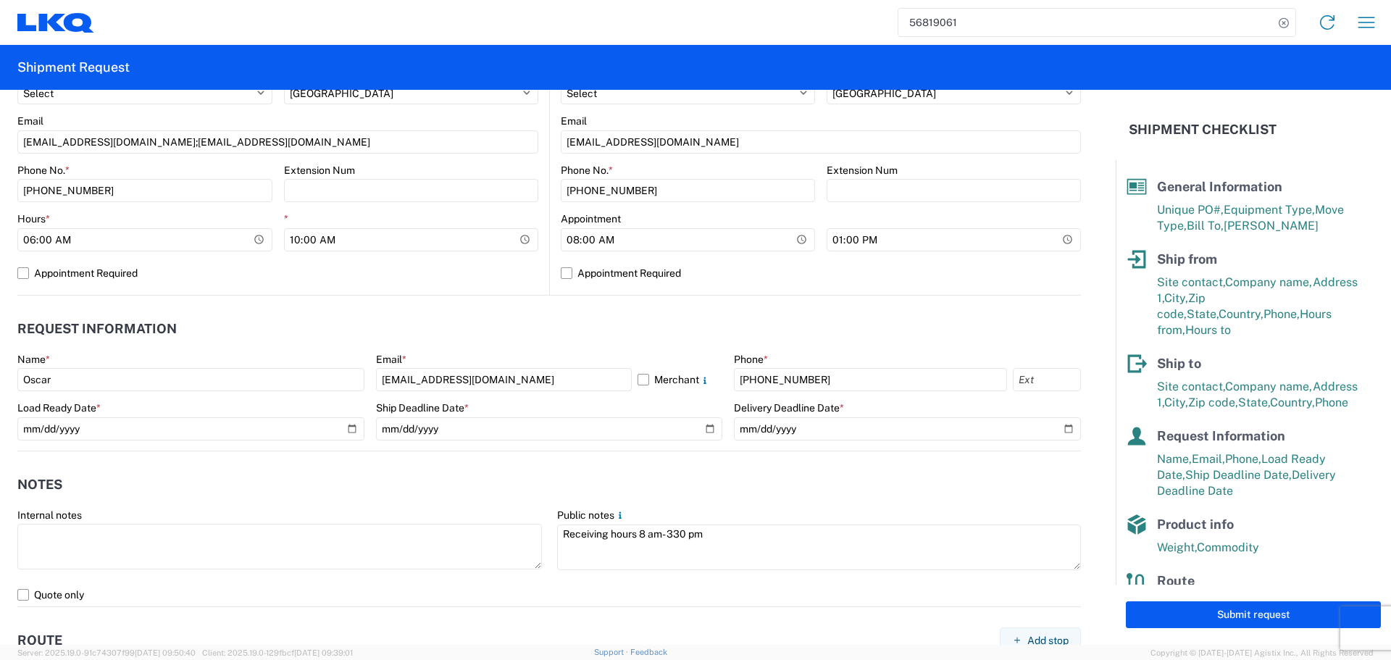
click at [486, 480] on header "Notes" at bounding box center [549, 485] width 1064 height 33
click at [1259, 616] on button "Submit request" at bounding box center [1253, 614] width 255 height 27
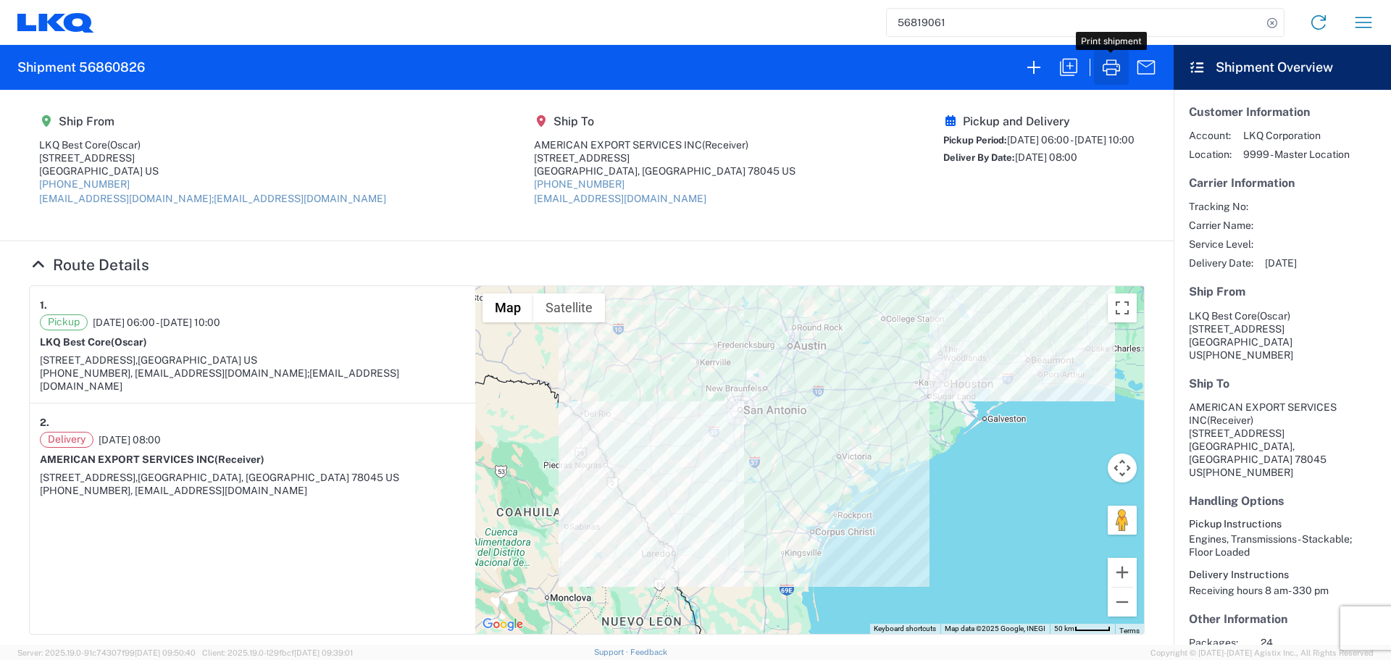
click at [1119, 70] on icon "button" at bounding box center [1111, 67] width 17 height 16
